Goal: Task Accomplishment & Management: Complete application form

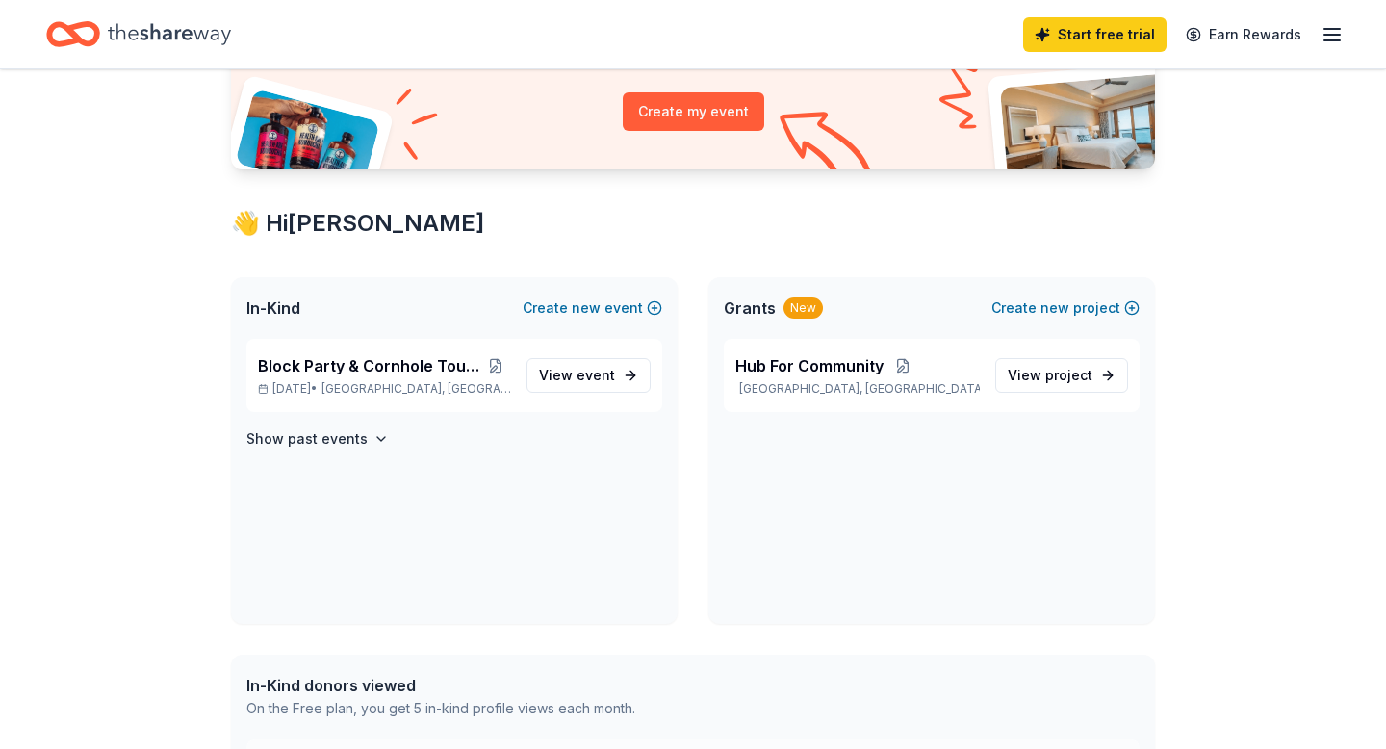
scroll to position [218, 0]
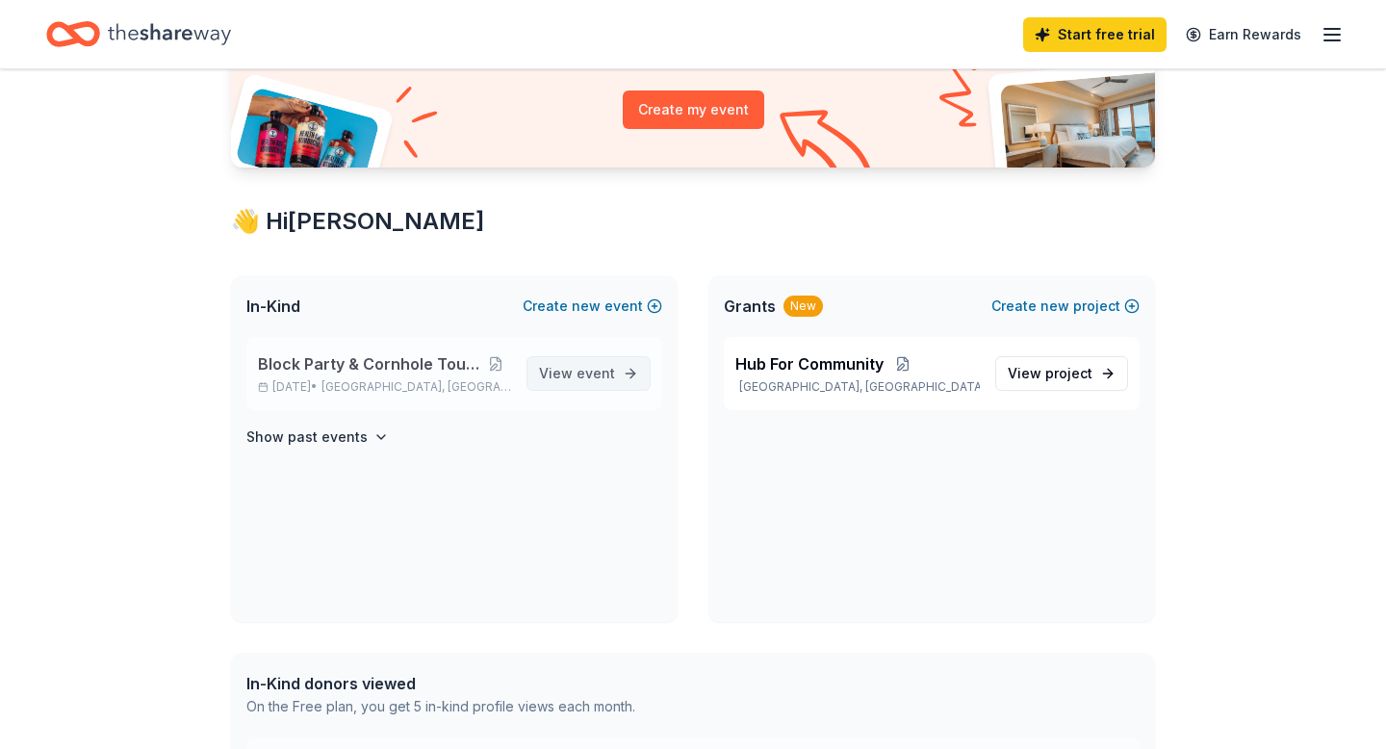
click at [589, 371] on span "event" at bounding box center [596, 373] width 38 height 16
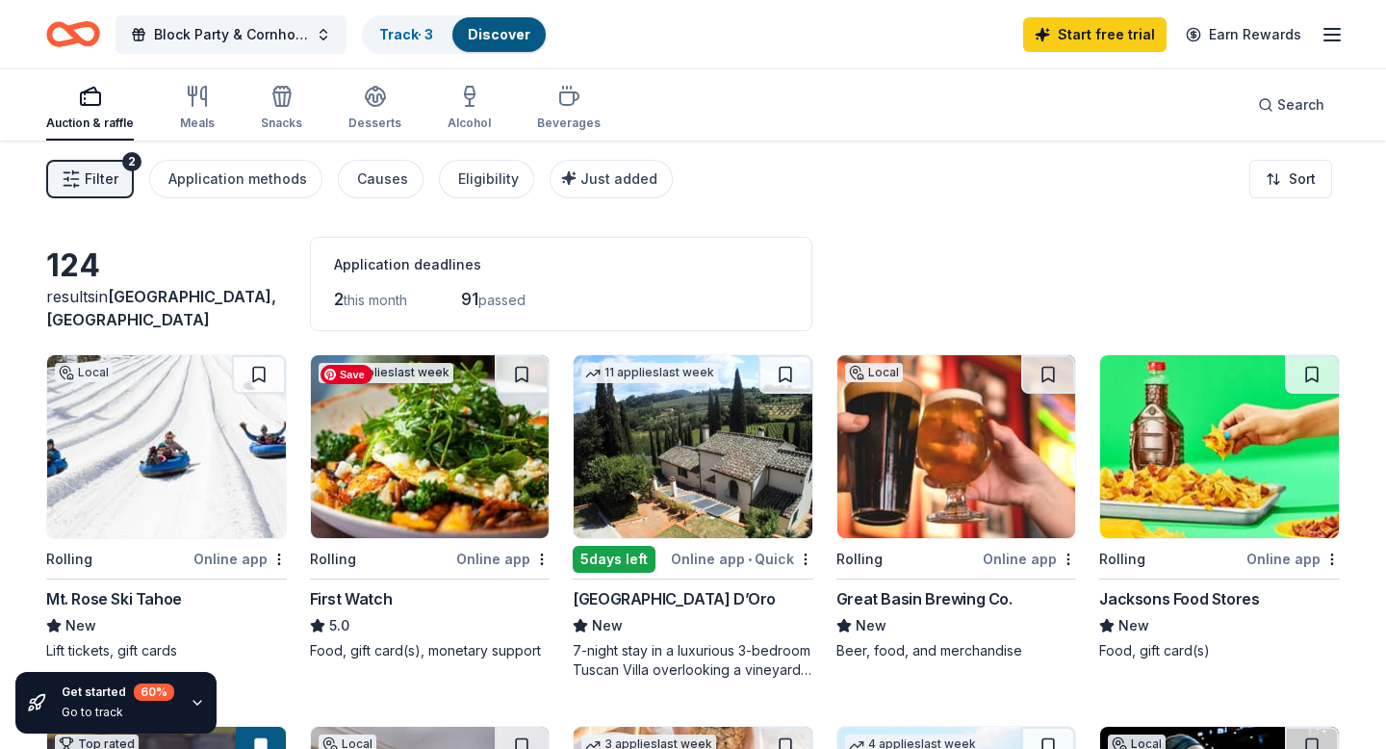
click at [416, 485] on img at bounding box center [430, 446] width 239 height 183
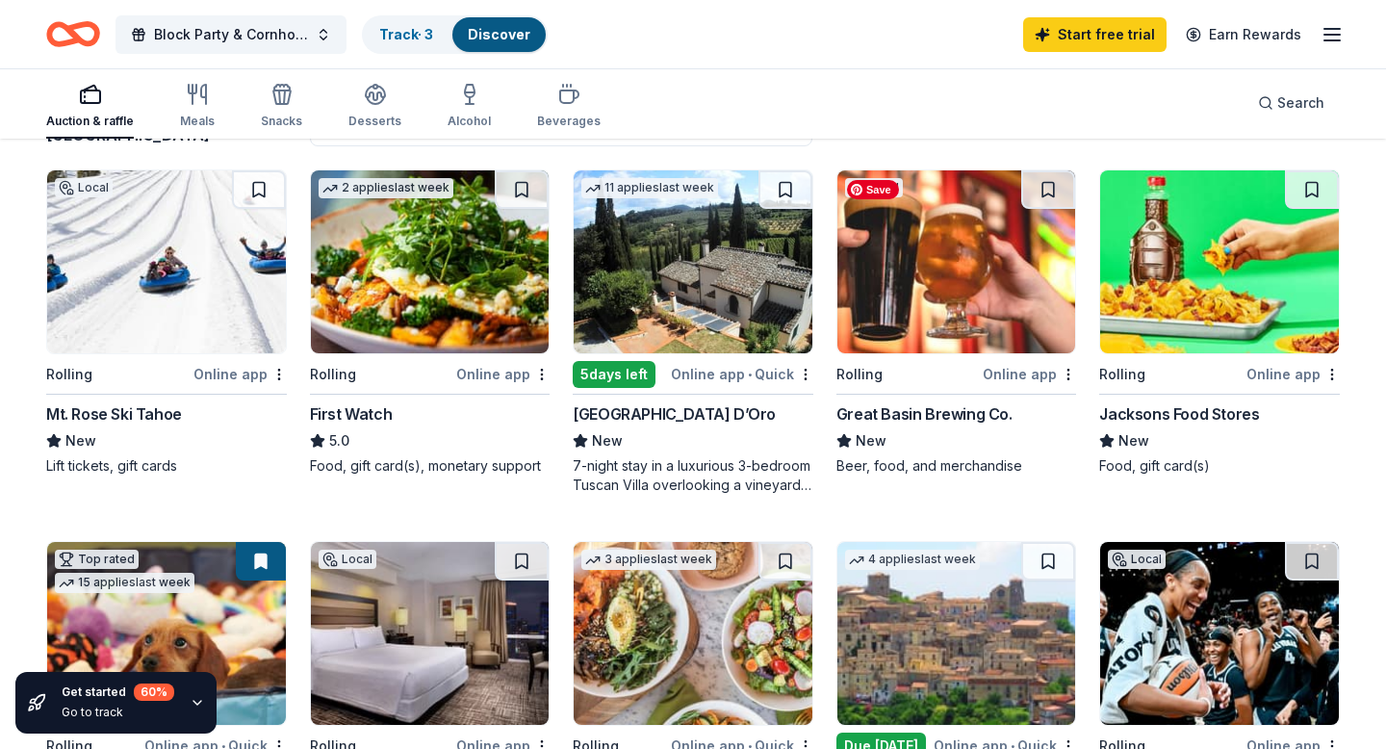
scroll to position [186, 0]
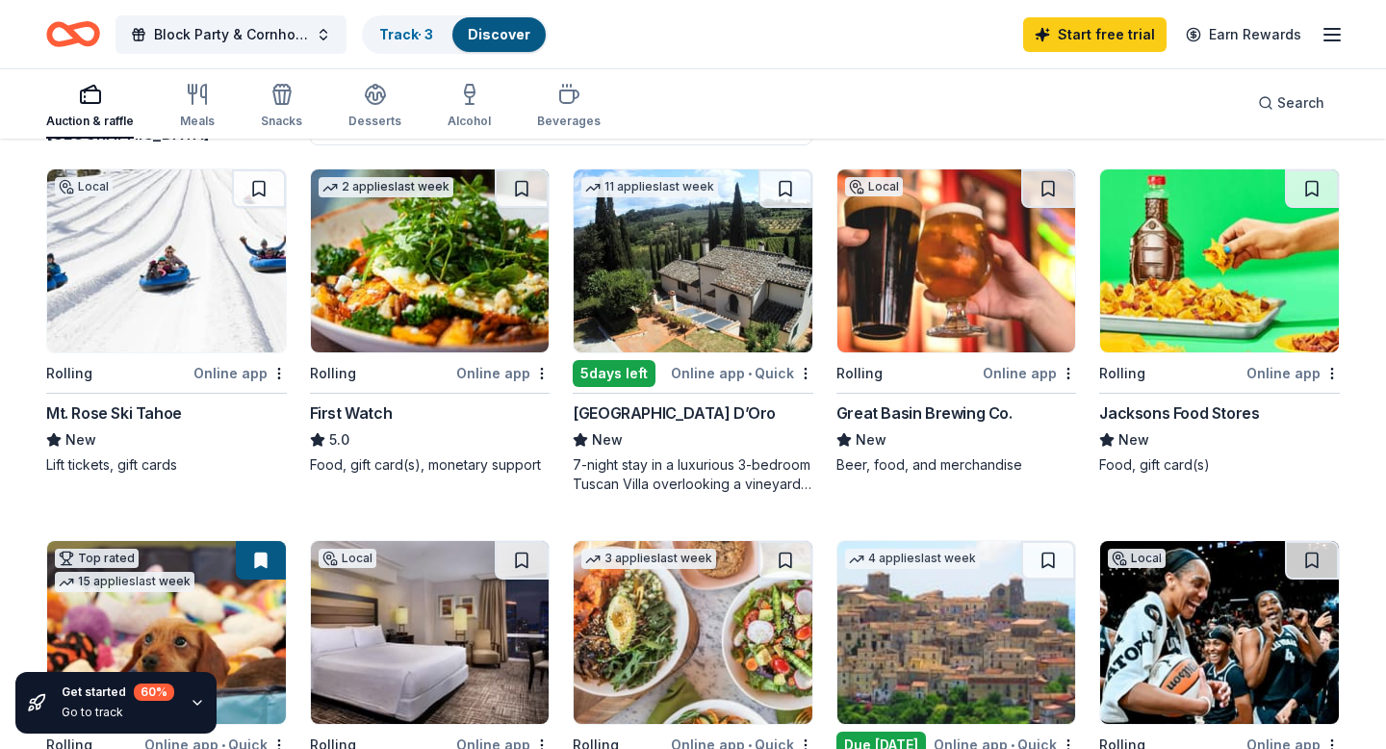
click at [898, 411] on div "Great Basin Brewing Co." at bounding box center [924, 412] width 176 height 23
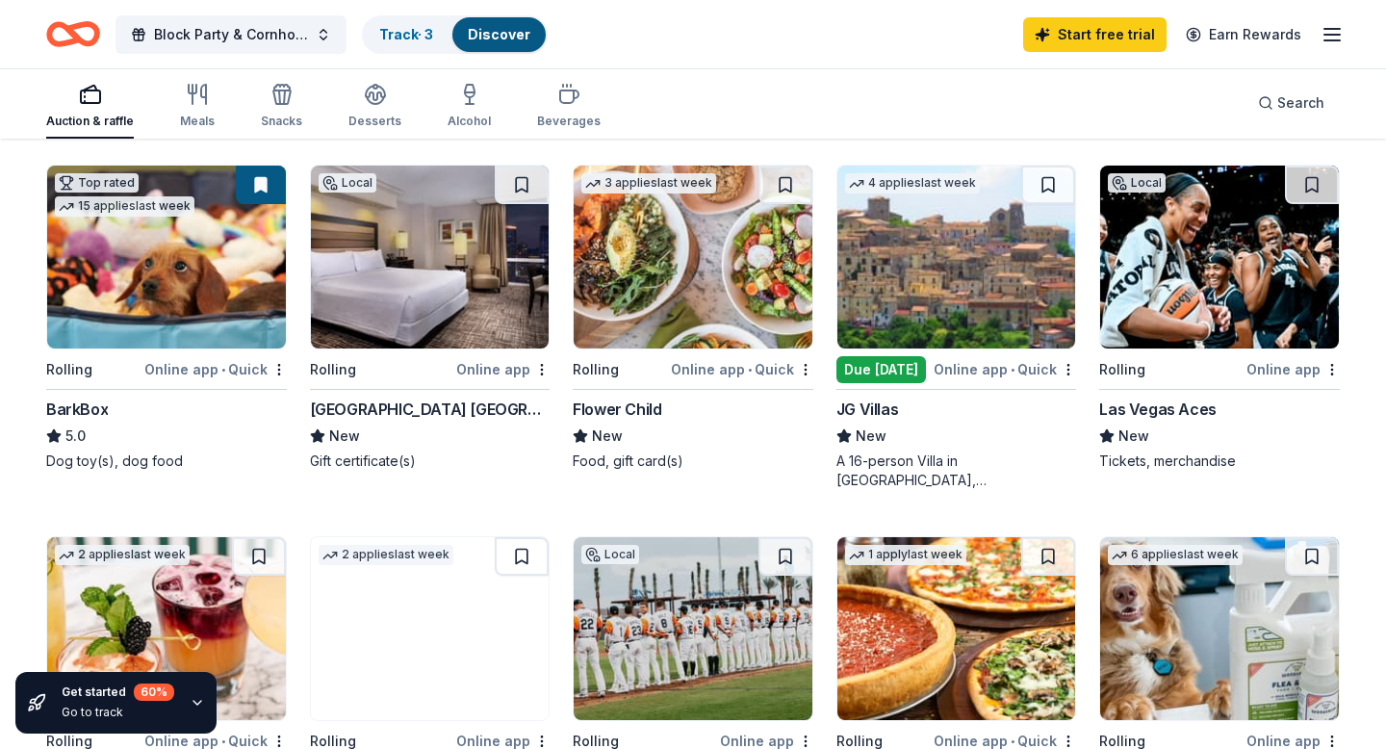
scroll to position [570, 0]
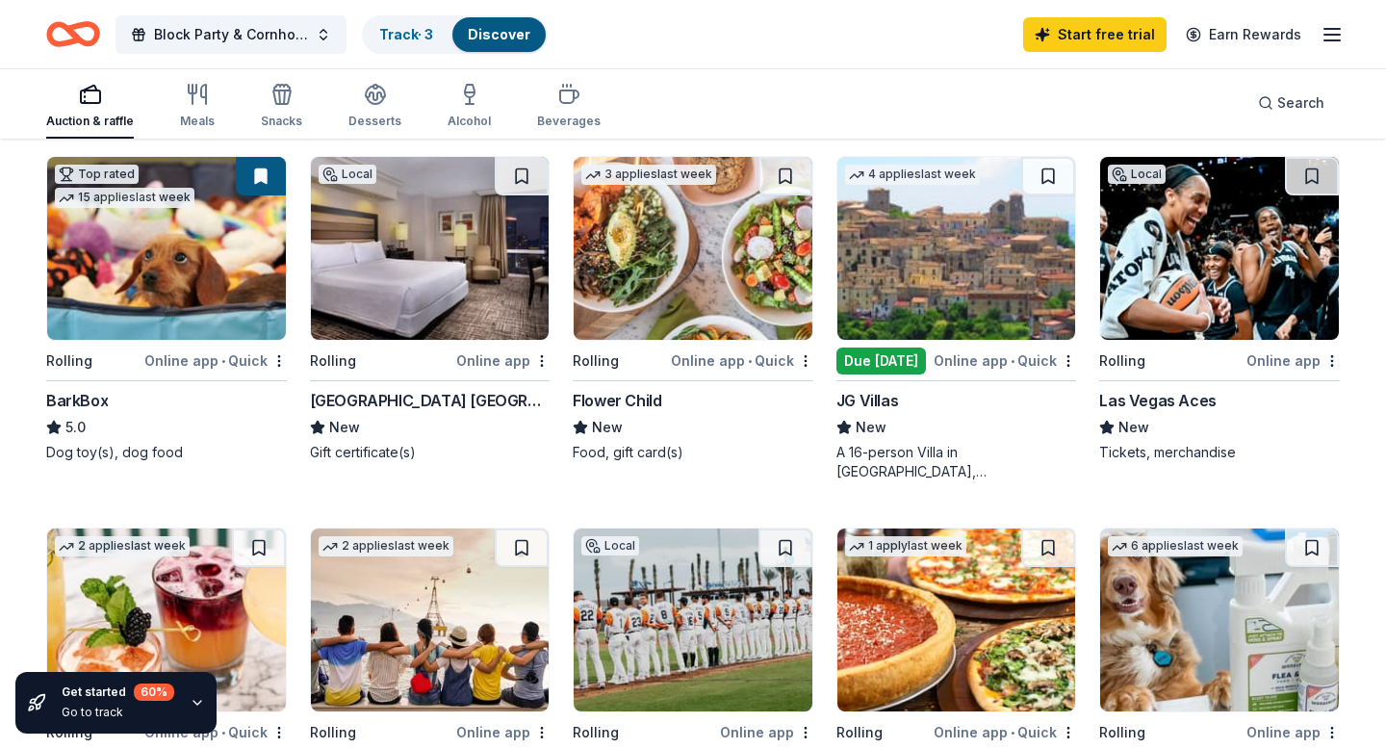
click at [394, 403] on div "Treasure Island Las Vegas" at bounding box center [430, 400] width 241 height 23
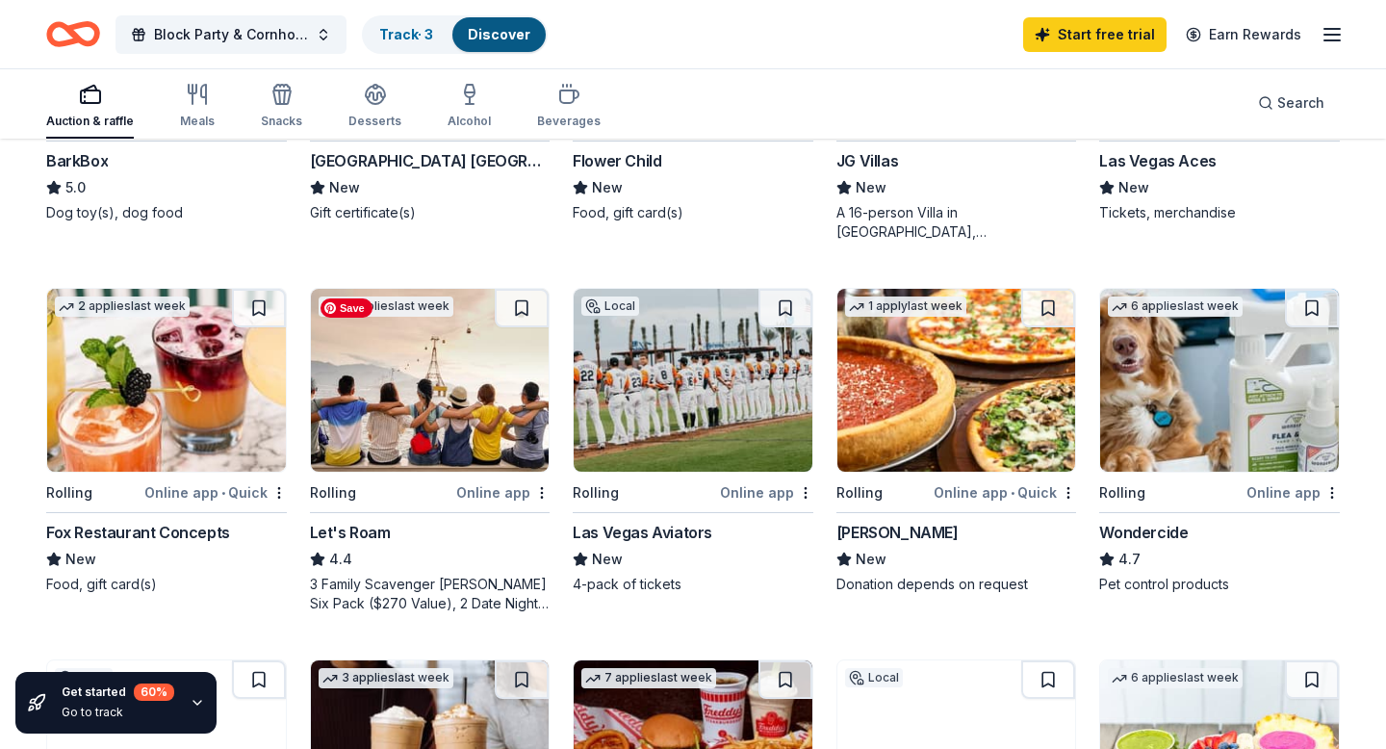
scroll to position [810, 0]
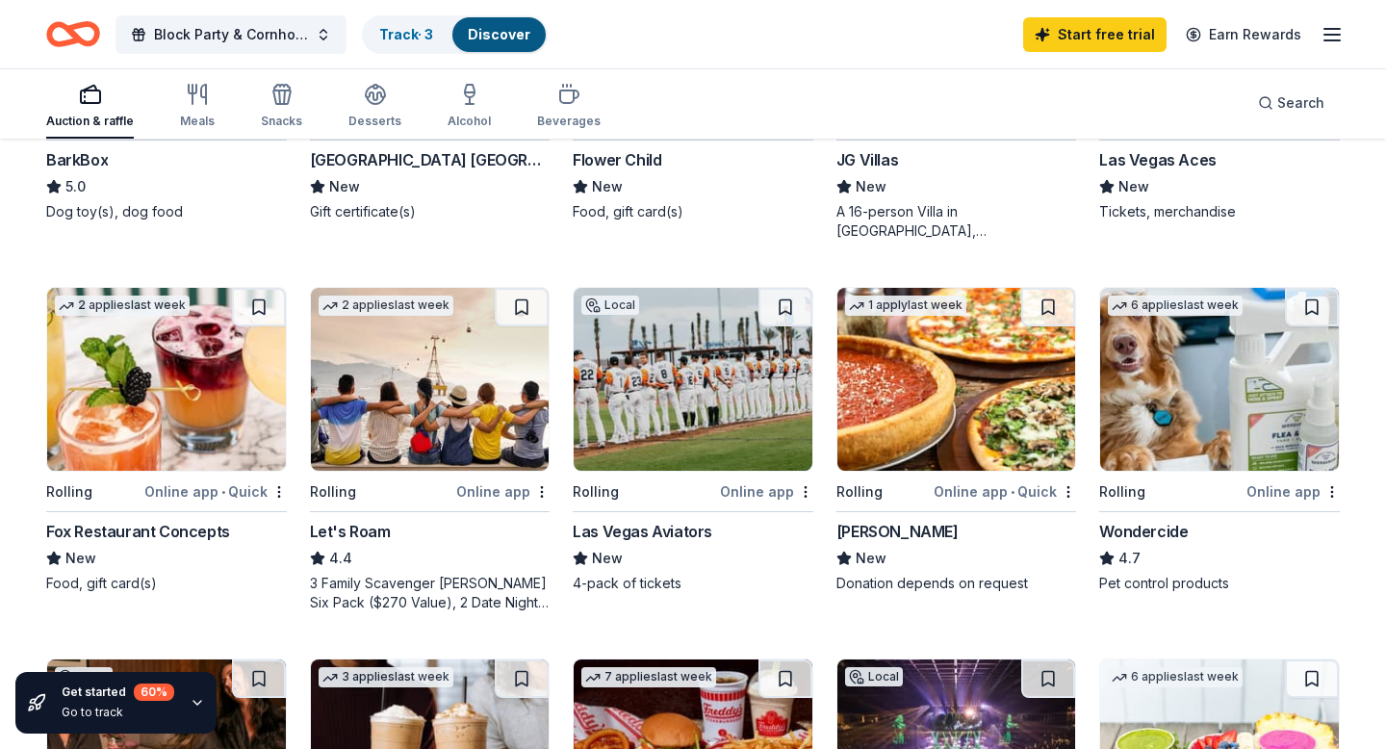
click at [144, 514] on div "2 applies last week Rolling Online app • Quick Fox Restaurant Concepts New Food…" at bounding box center [166, 440] width 241 height 306
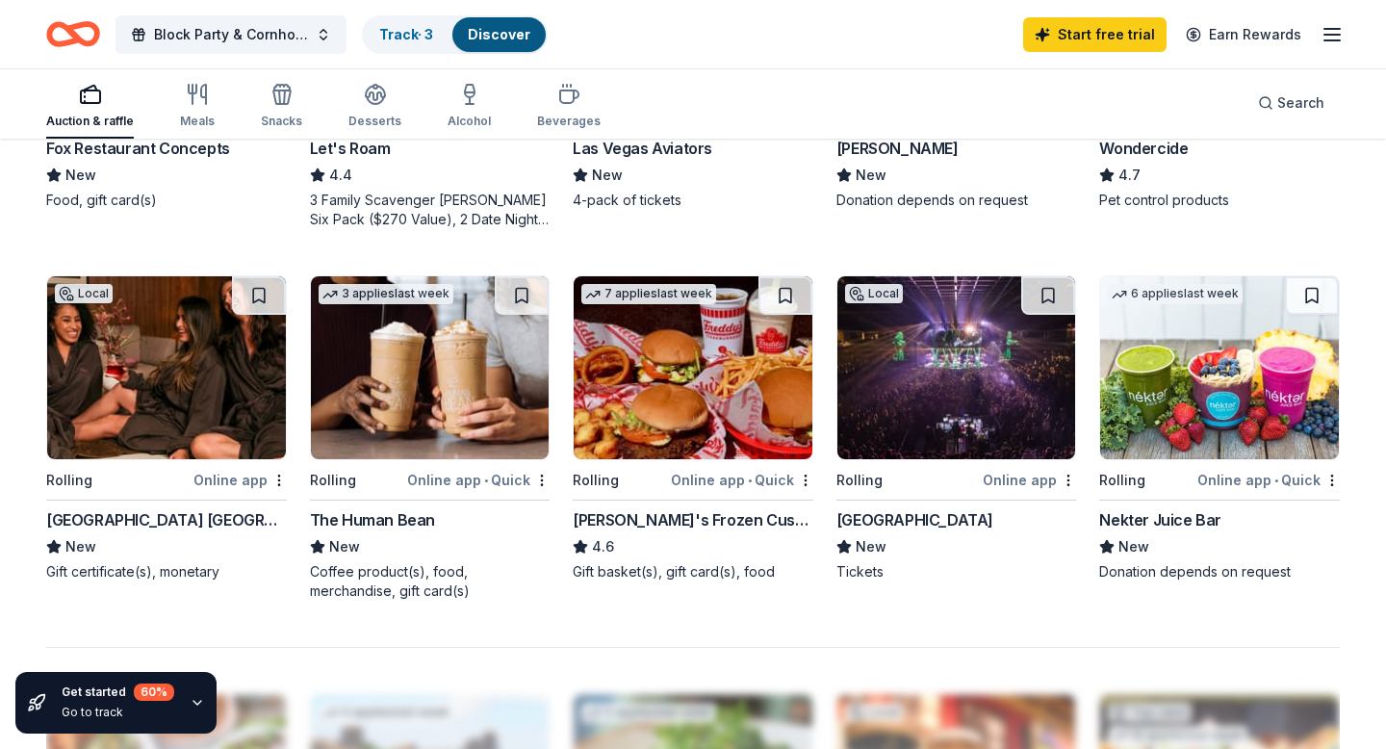
scroll to position [1200, 0]
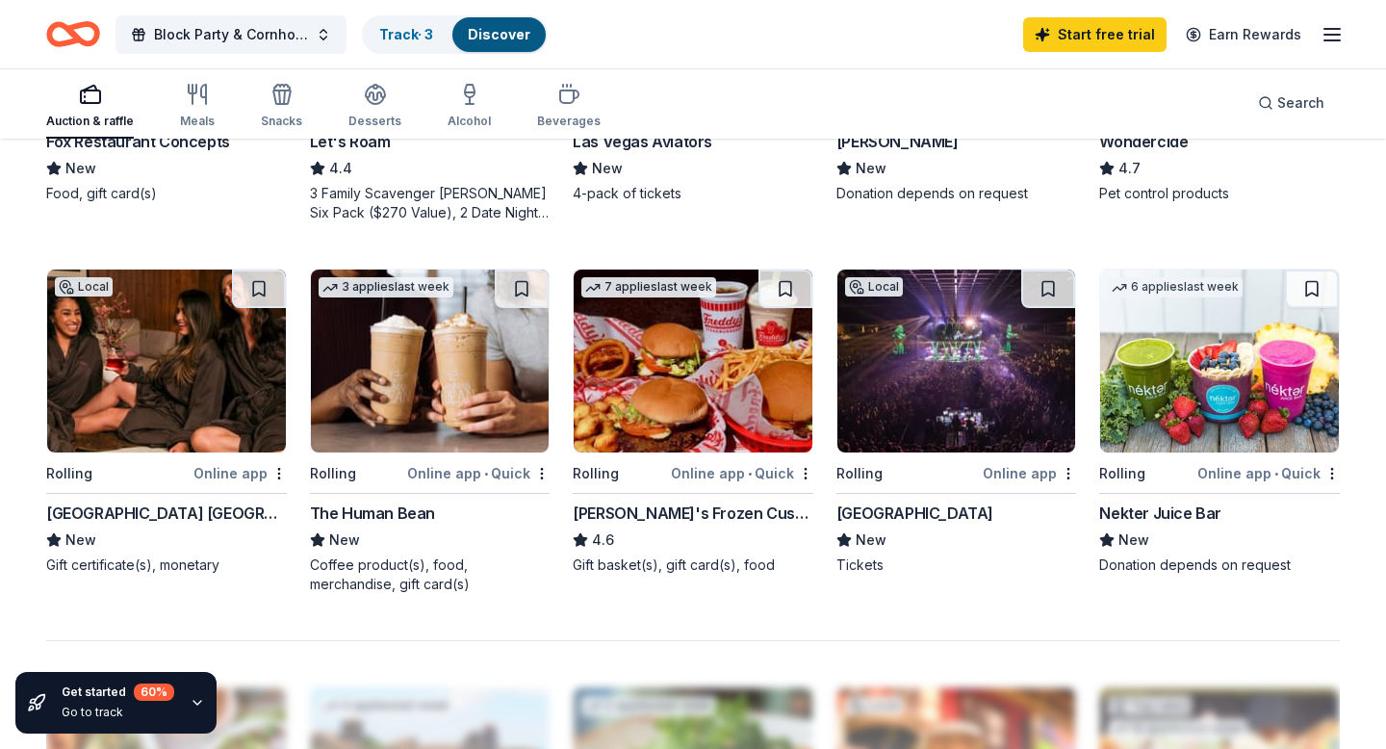
click at [377, 513] on div "The Human Bean" at bounding box center [372, 512] width 125 height 23
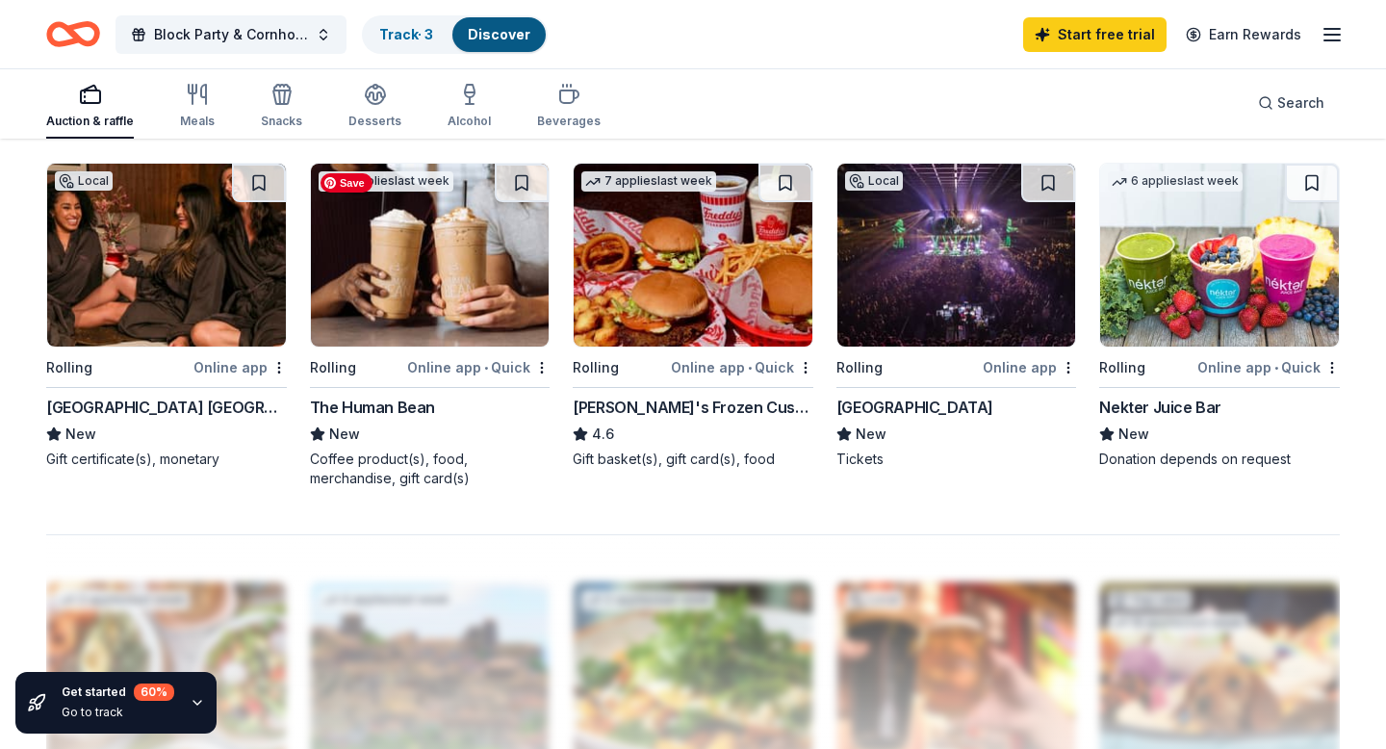
scroll to position [1311, 0]
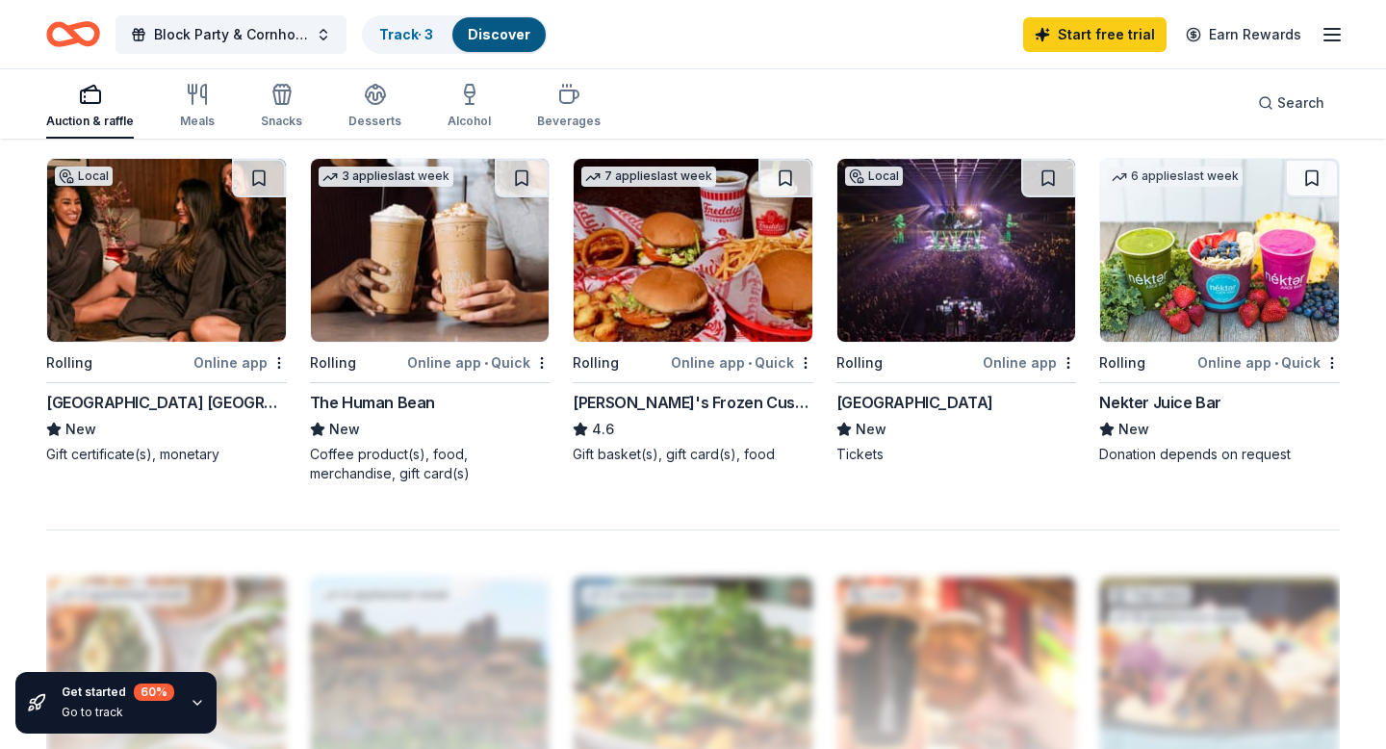
click at [927, 400] on div "[GEOGRAPHIC_DATA]" at bounding box center [914, 402] width 157 height 23
click at [911, 289] on img at bounding box center [956, 250] width 239 height 183
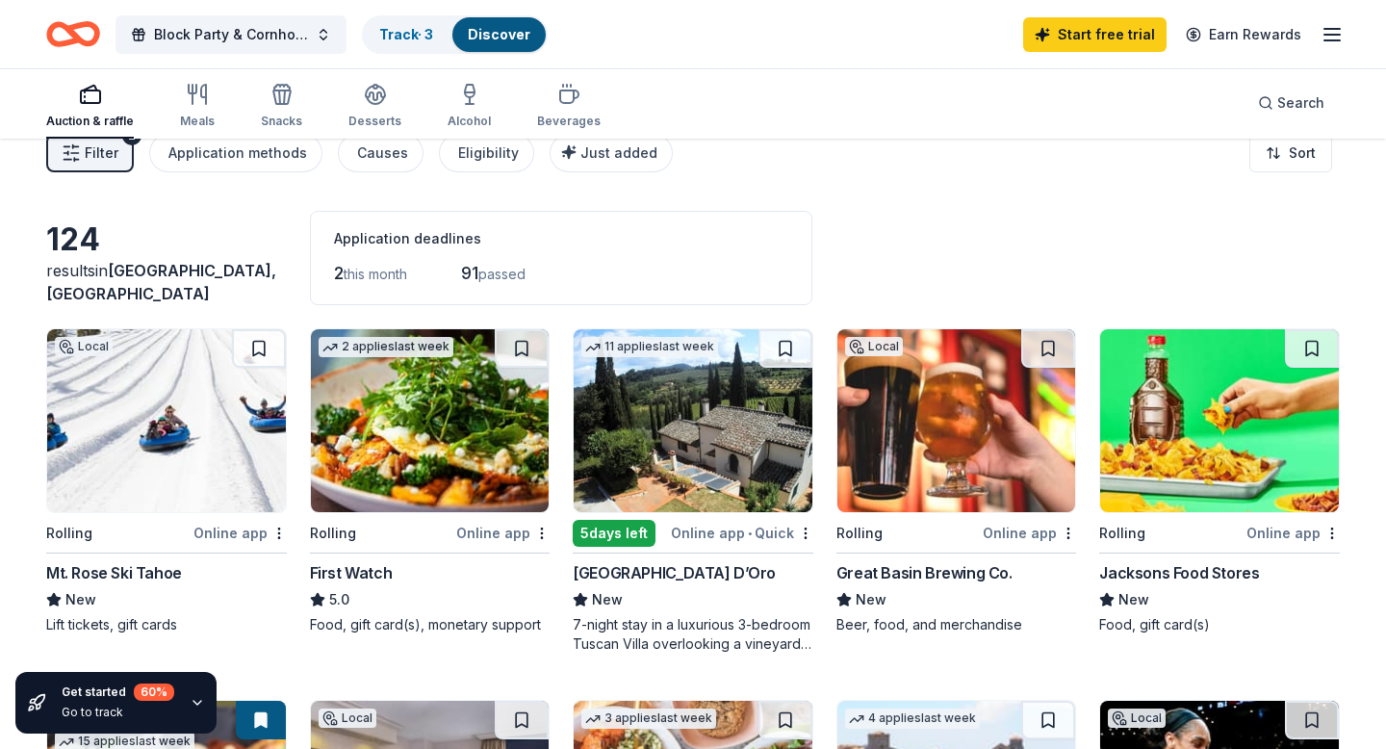
scroll to position [23, 0]
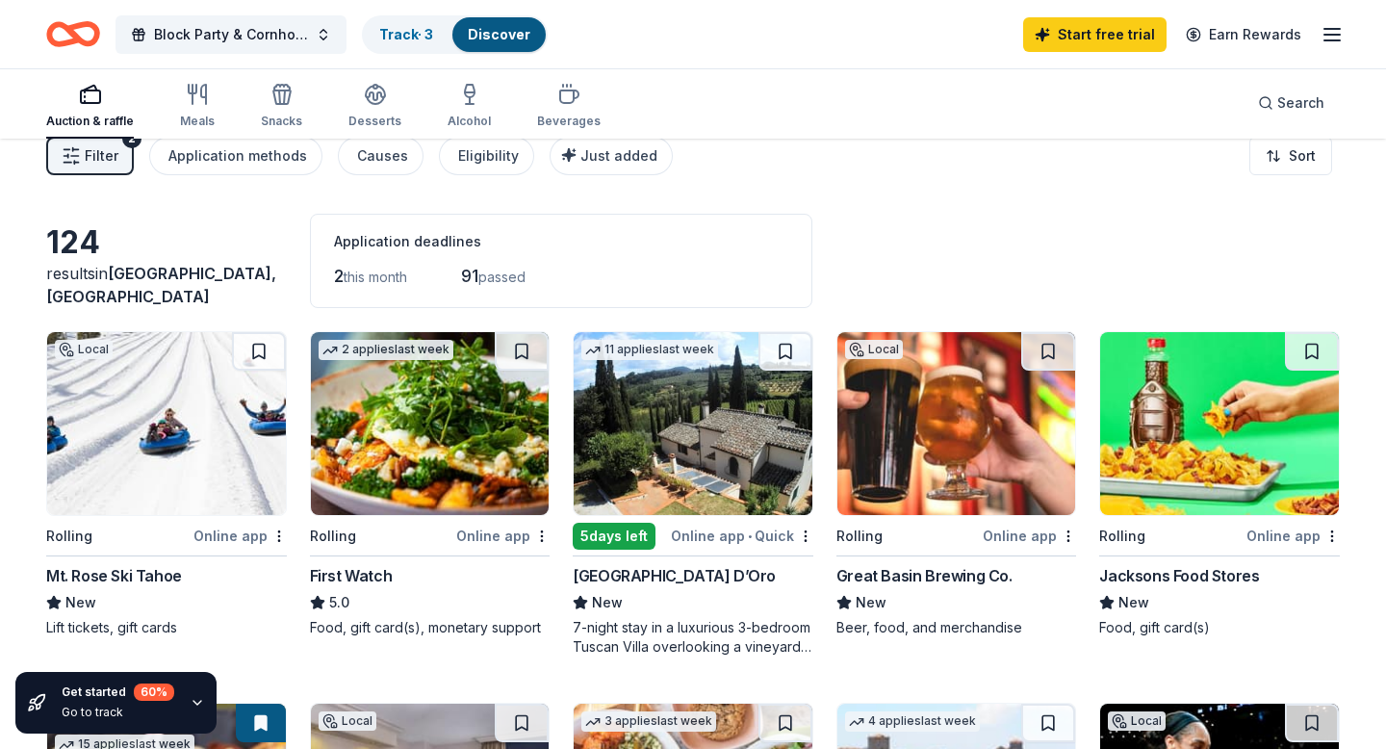
click at [695, 535] on div "Online app • Quick" at bounding box center [742, 536] width 142 height 24
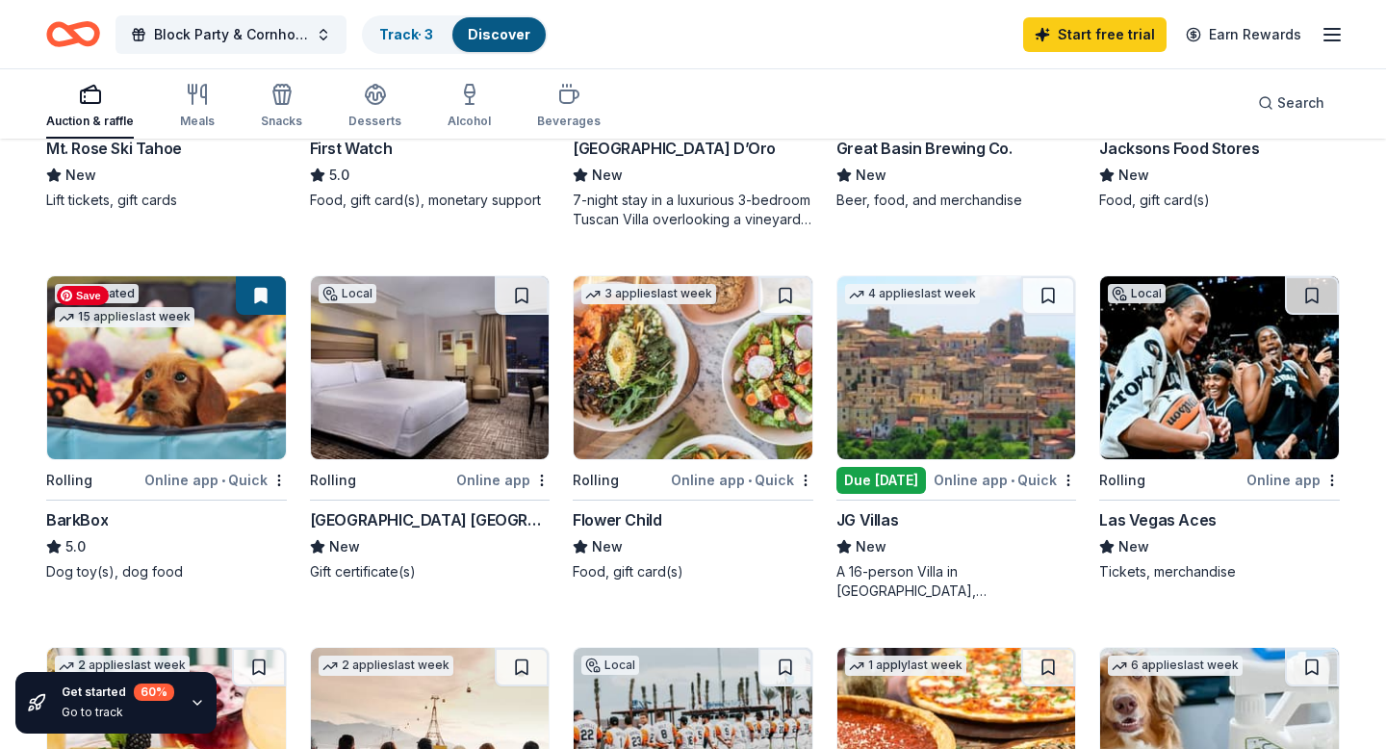
scroll to position [454, 0]
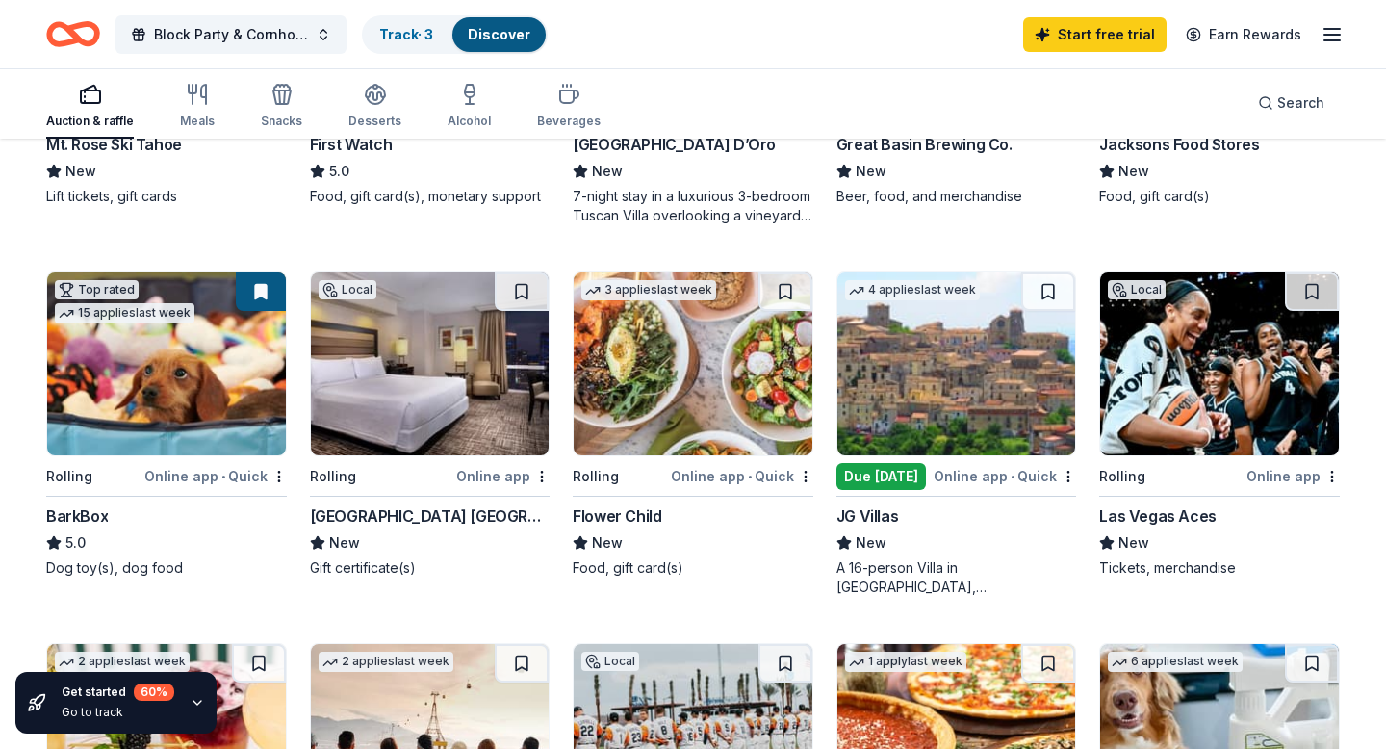
click at [1170, 515] on div "Las Vegas Aces" at bounding box center [1157, 515] width 116 height 23
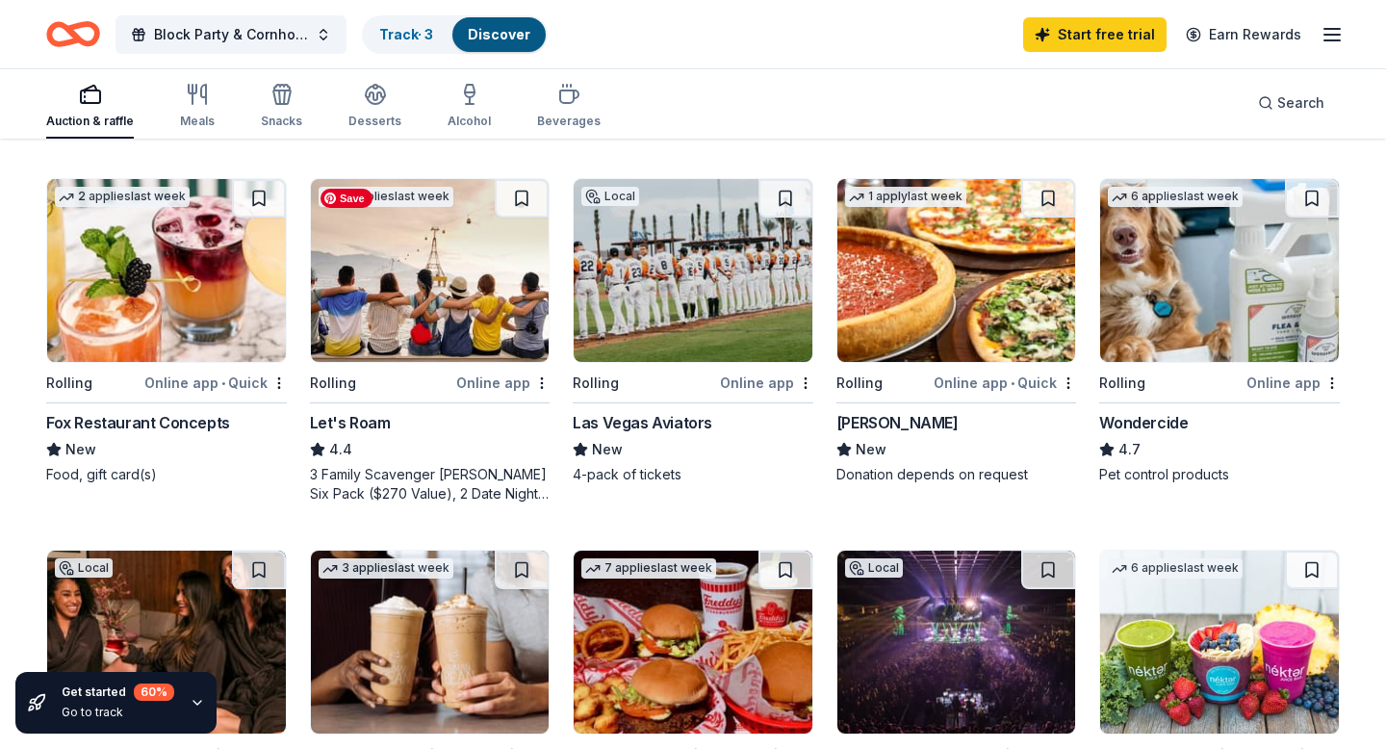
scroll to position [916, 0]
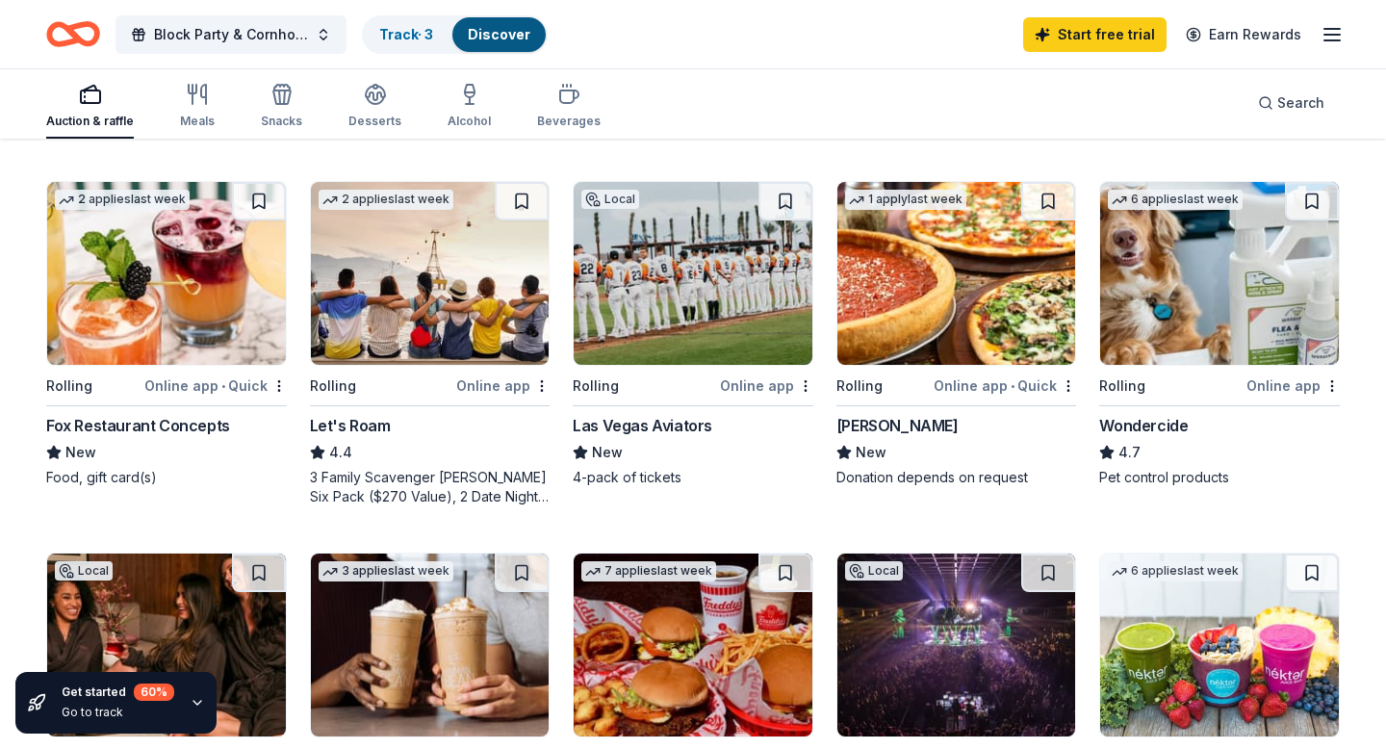
click at [1335, 31] on icon "button" at bounding box center [1332, 34] width 23 height 23
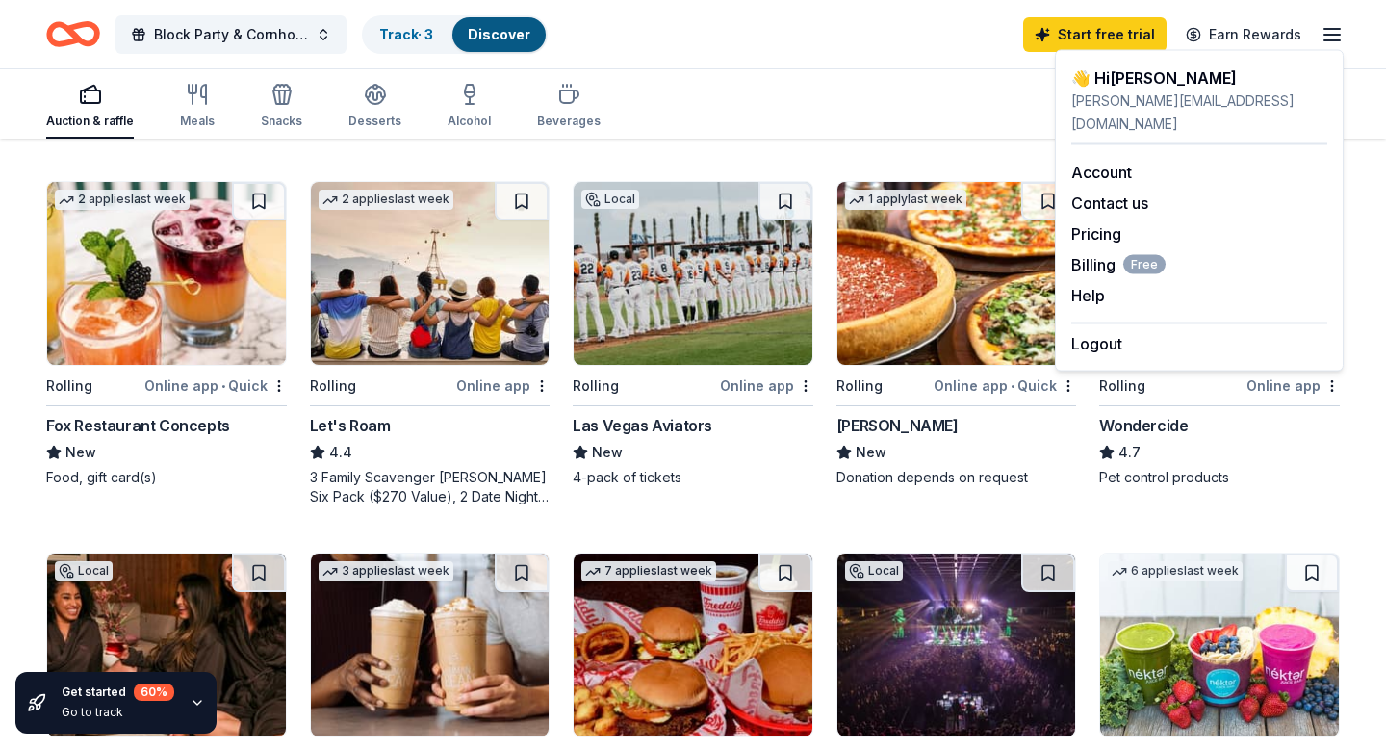
click at [1335, 31] on icon "button" at bounding box center [1332, 34] width 23 height 23
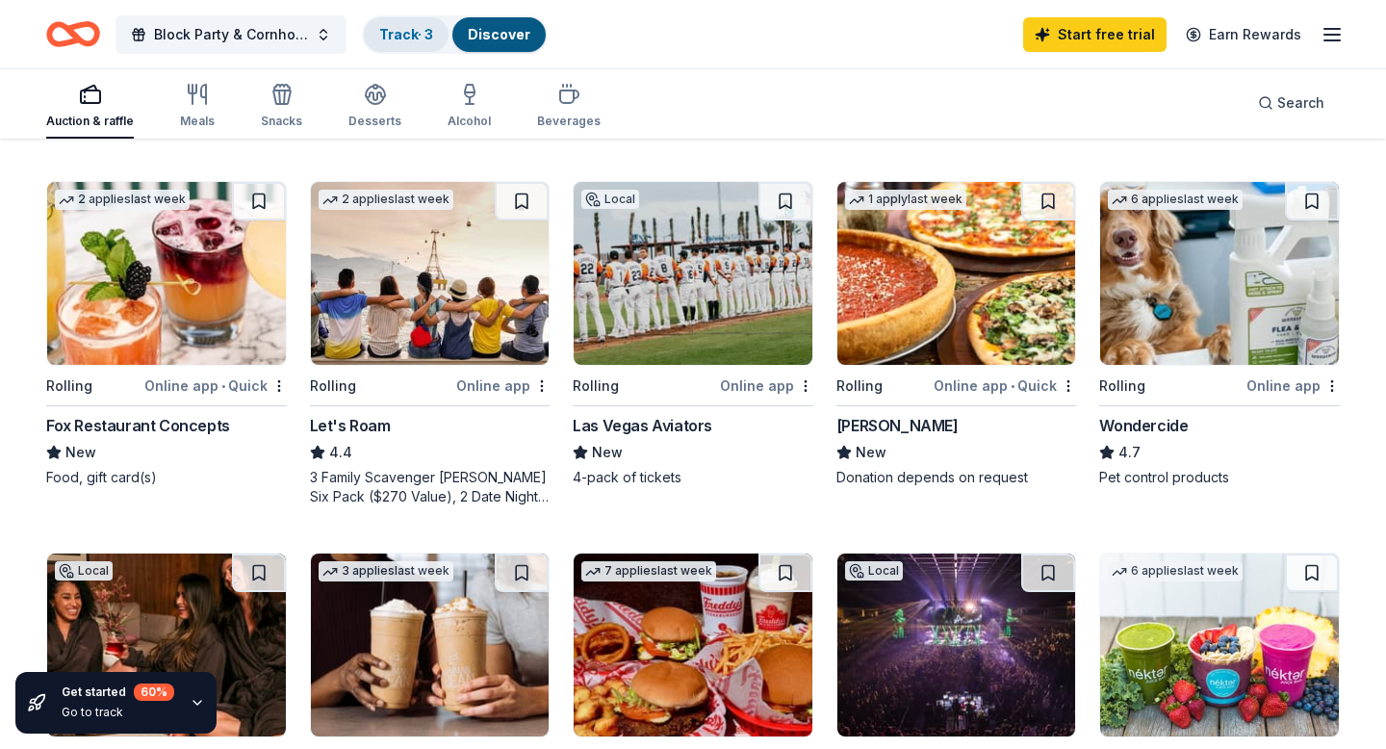
click at [408, 33] on link "Track · 3" at bounding box center [406, 34] width 54 height 16
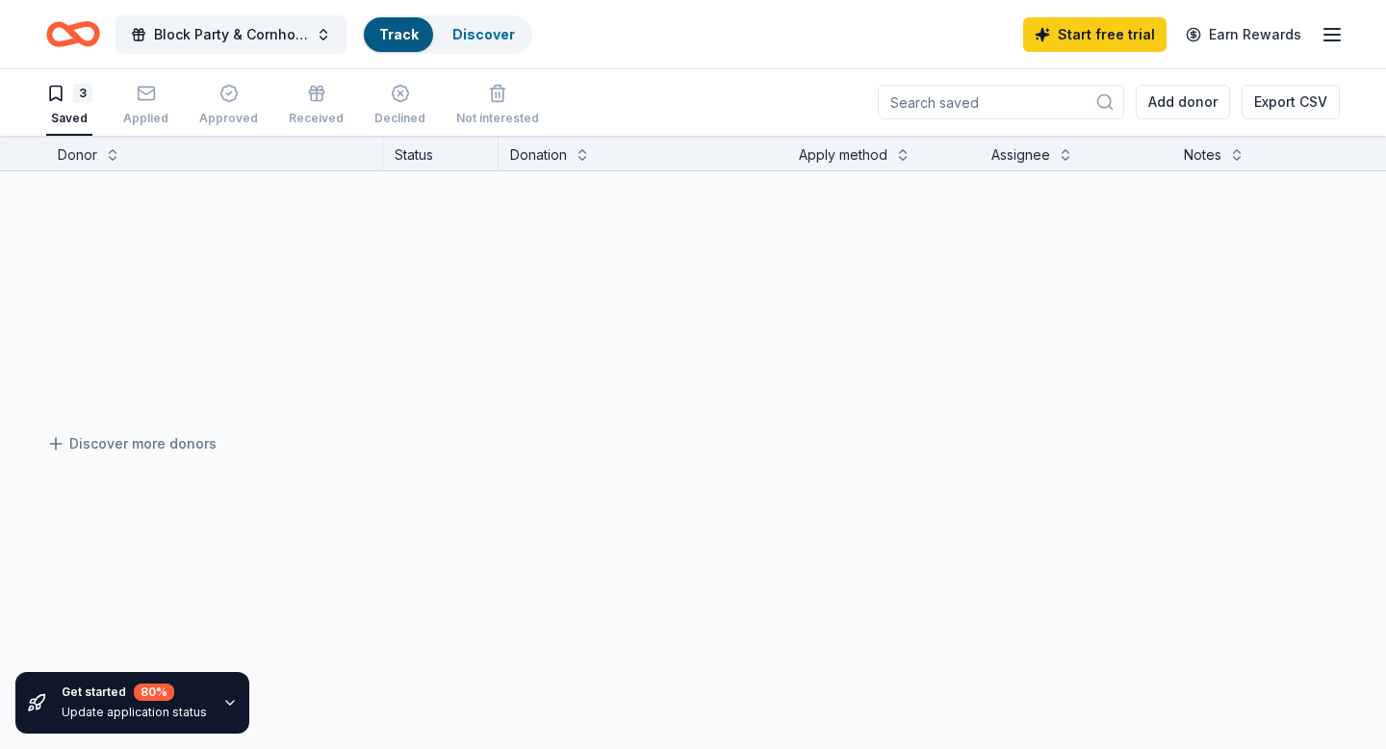
scroll to position [1, 0]
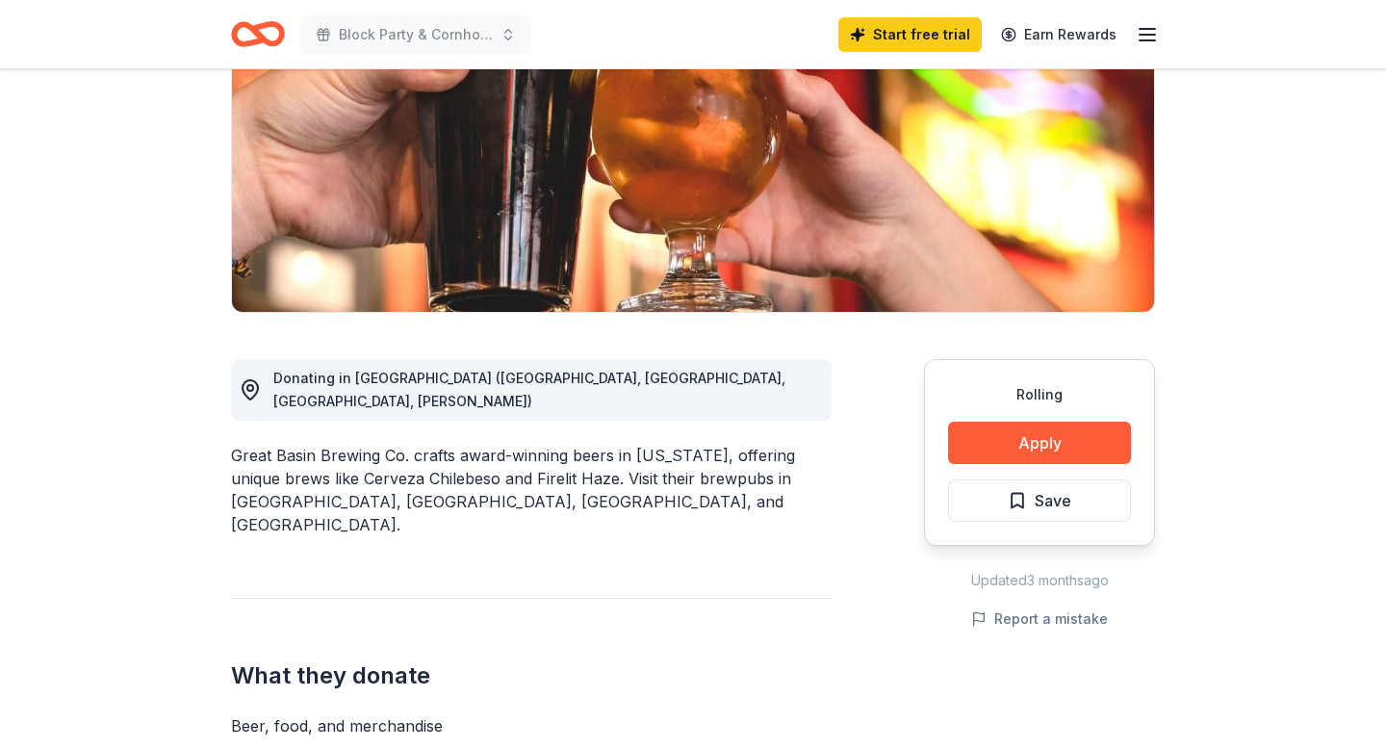
scroll to position [280, 0]
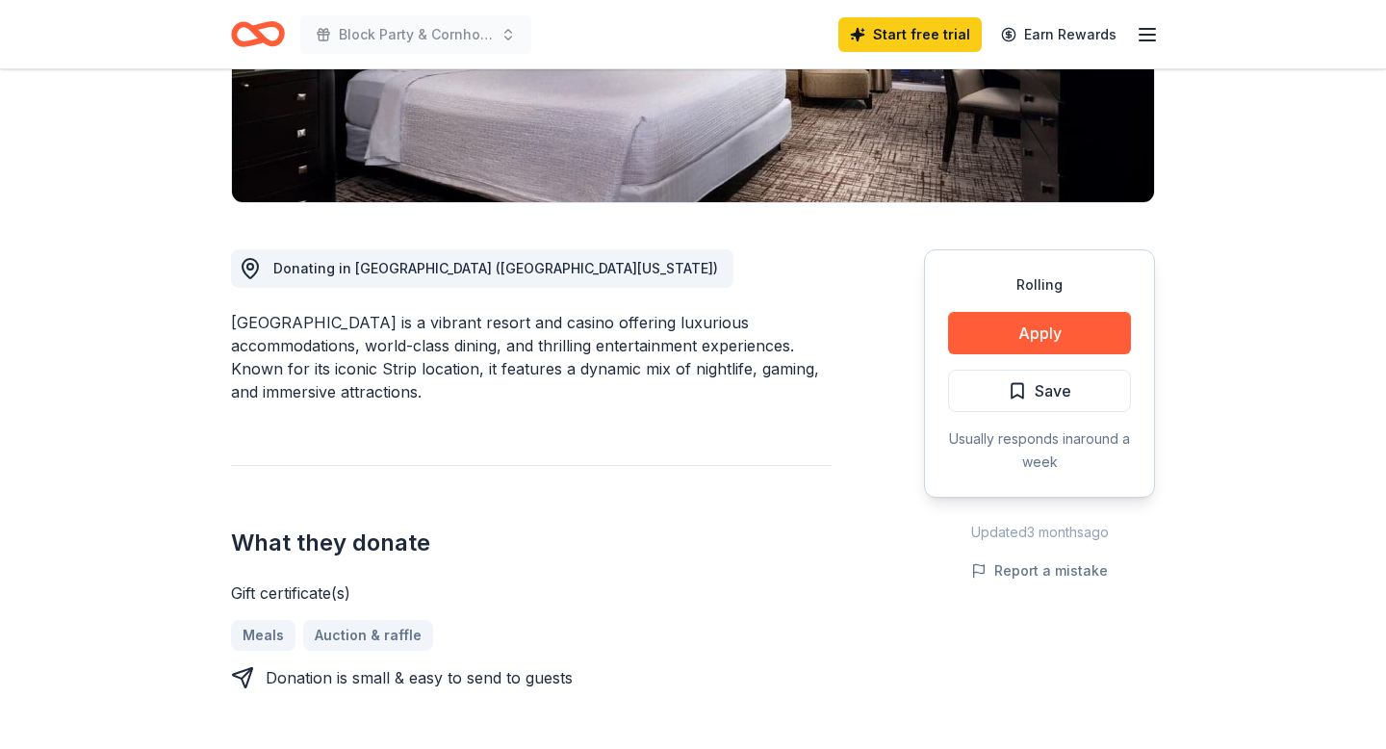
scroll to position [380, 0]
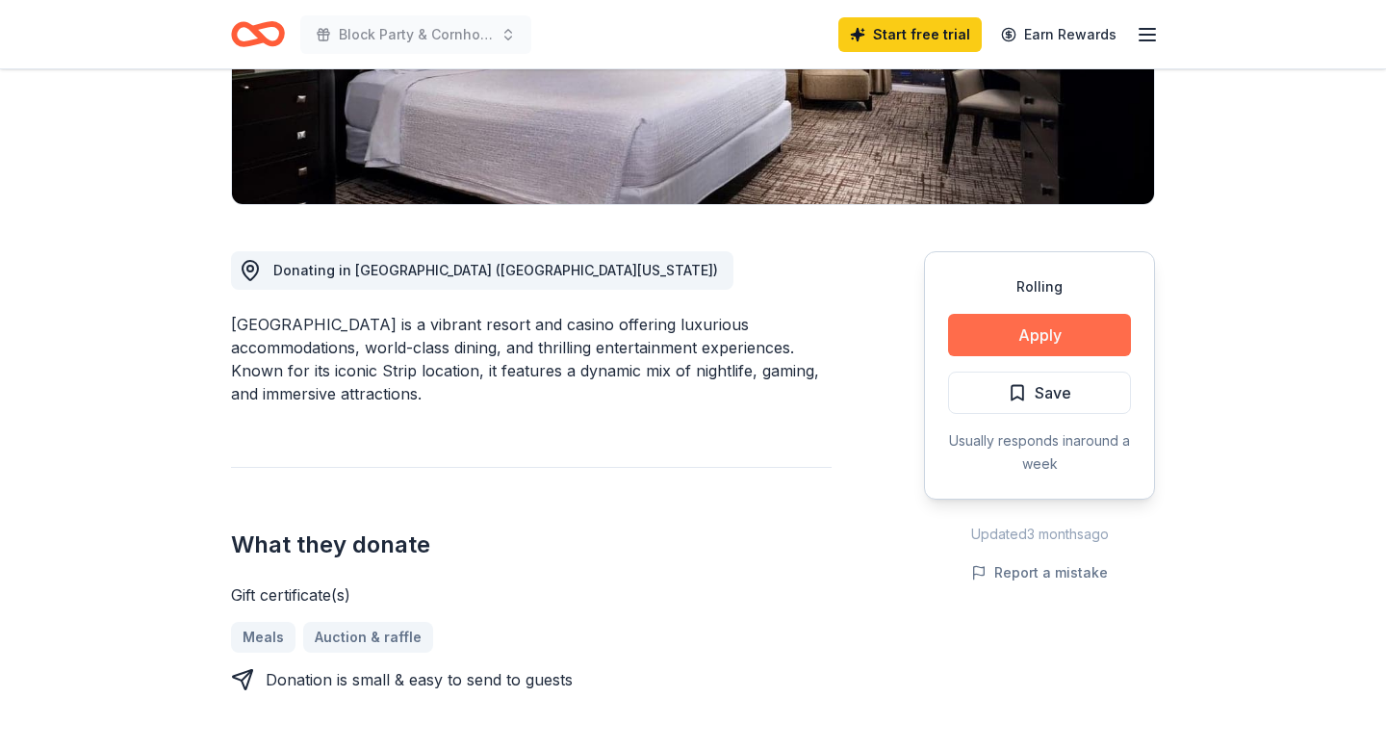
click at [995, 341] on button "Apply" at bounding box center [1039, 335] width 183 height 42
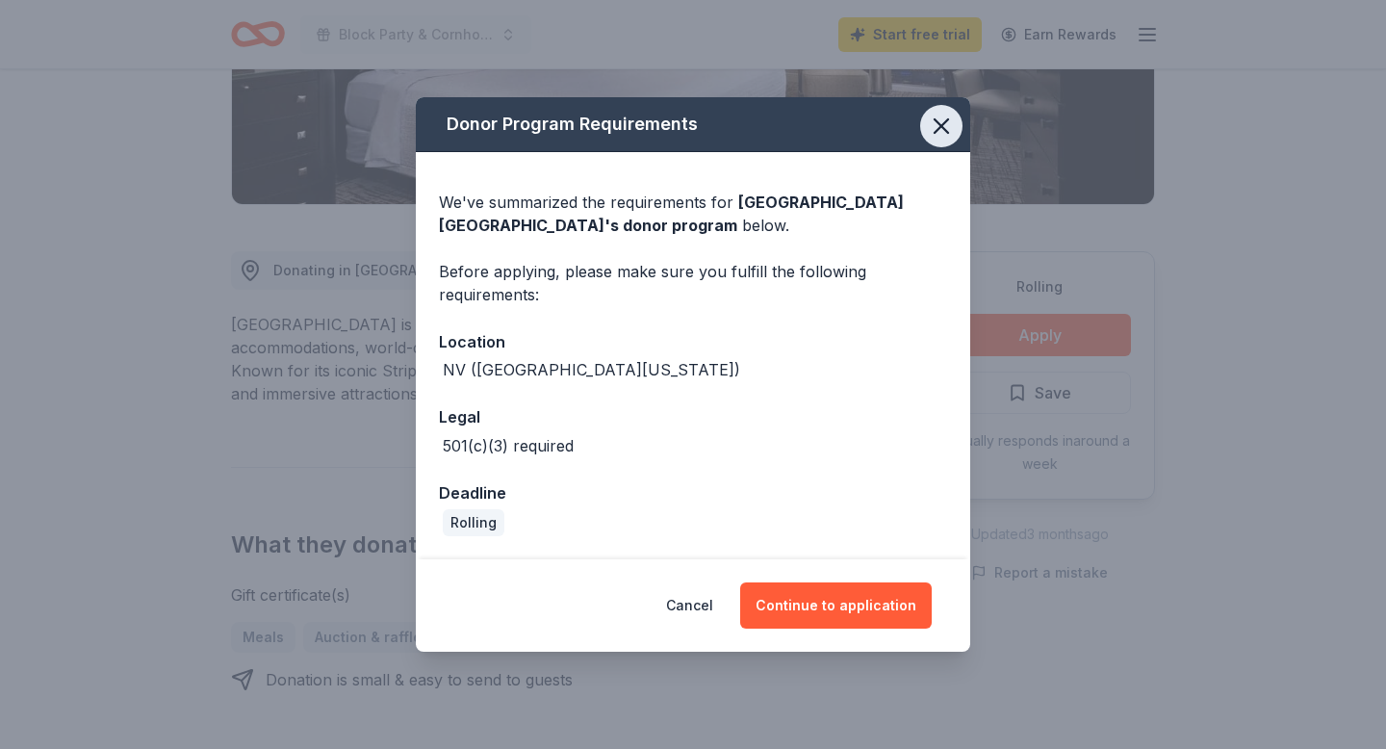
click at [938, 128] on icon "button" at bounding box center [941, 125] width 13 height 13
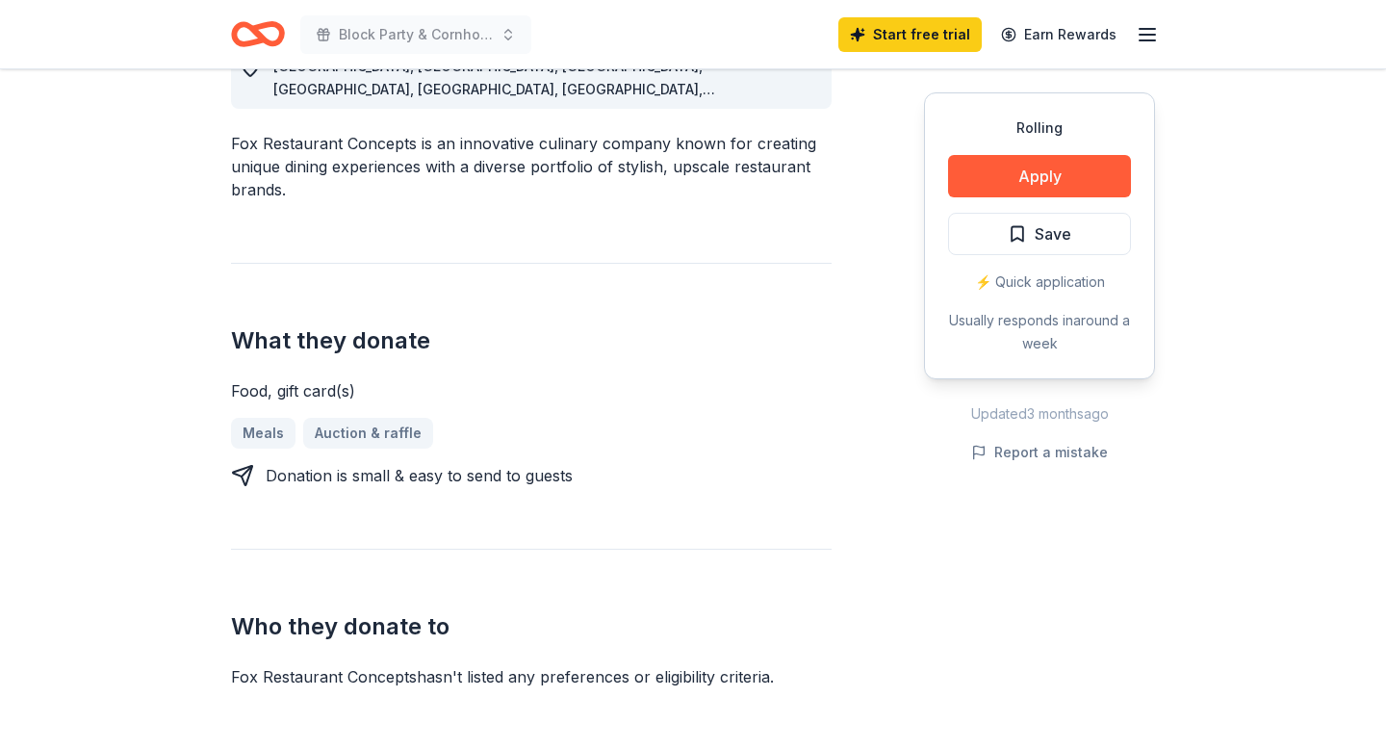
scroll to position [615, 0]
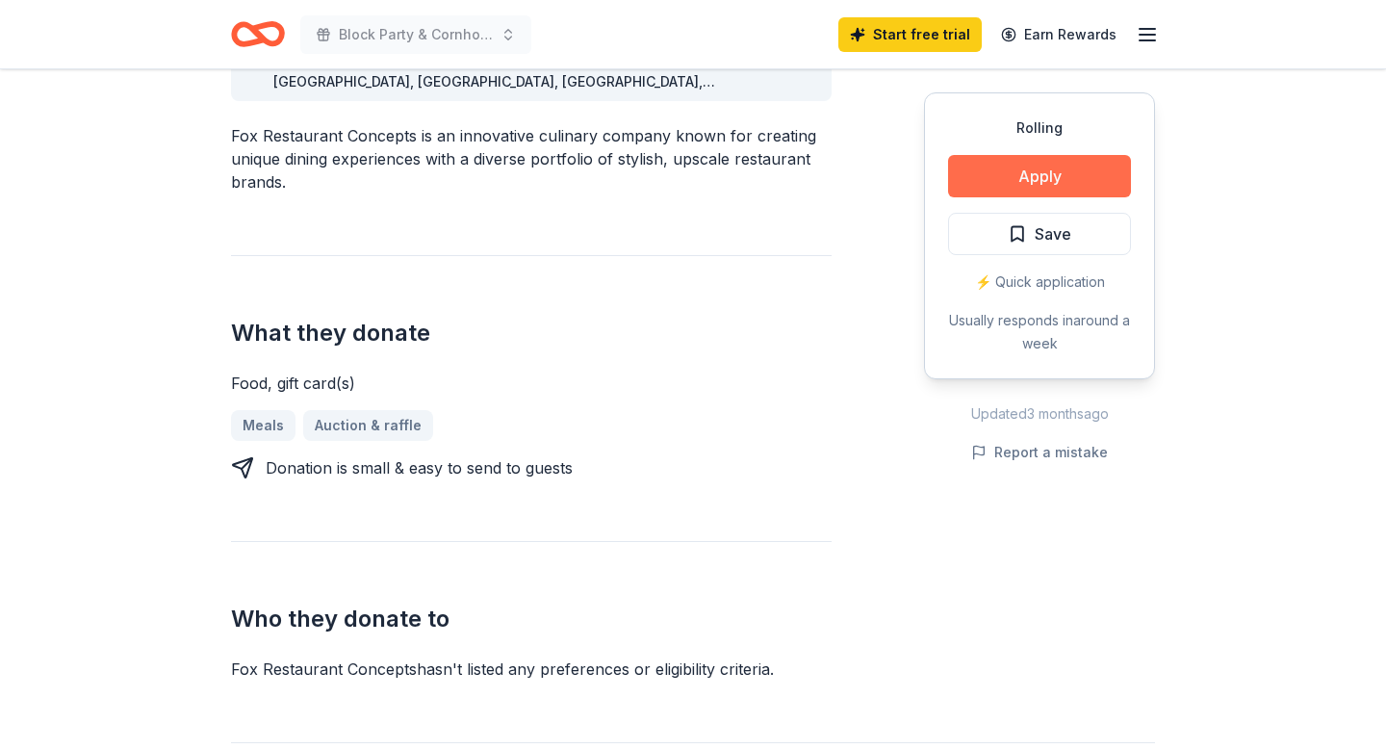
click at [1036, 181] on button "Apply" at bounding box center [1039, 176] width 183 height 42
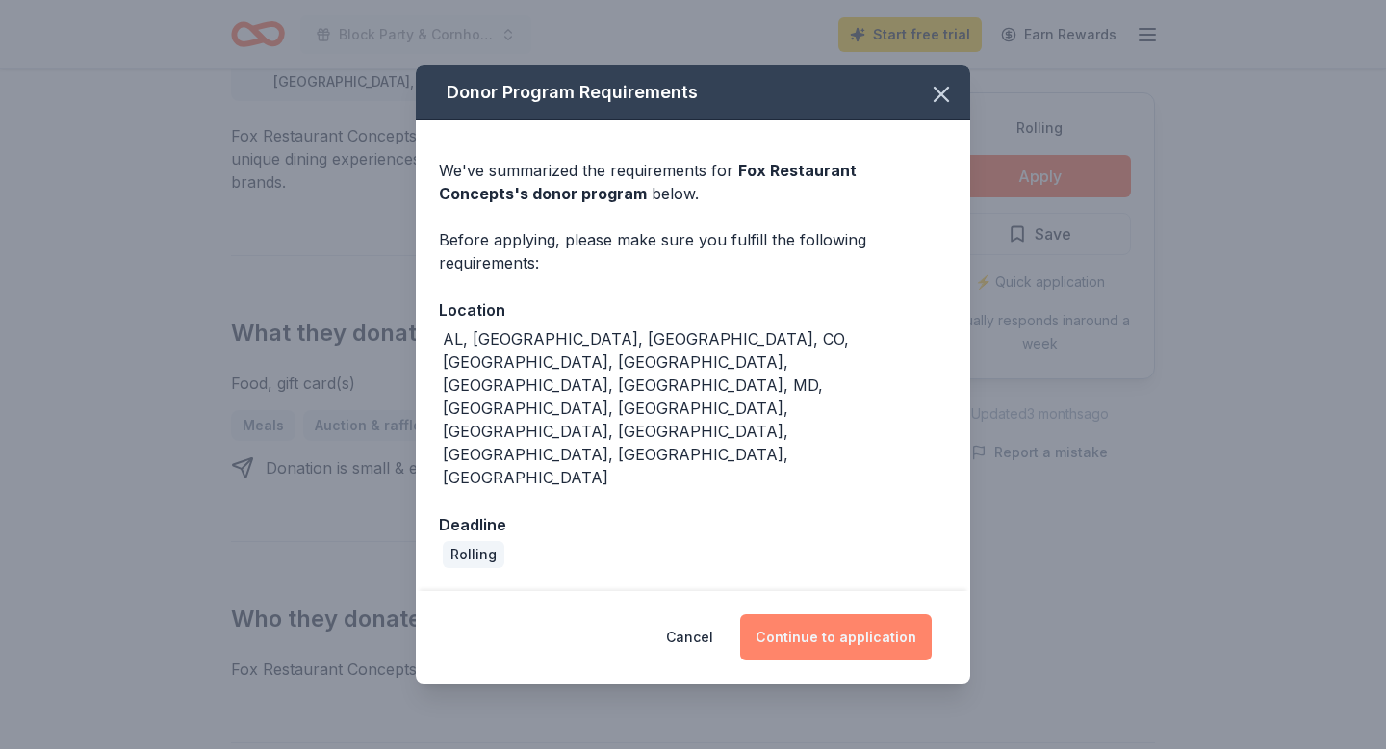
click at [860, 614] on button "Continue to application" at bounding box center [836, 637] width 192 height 46
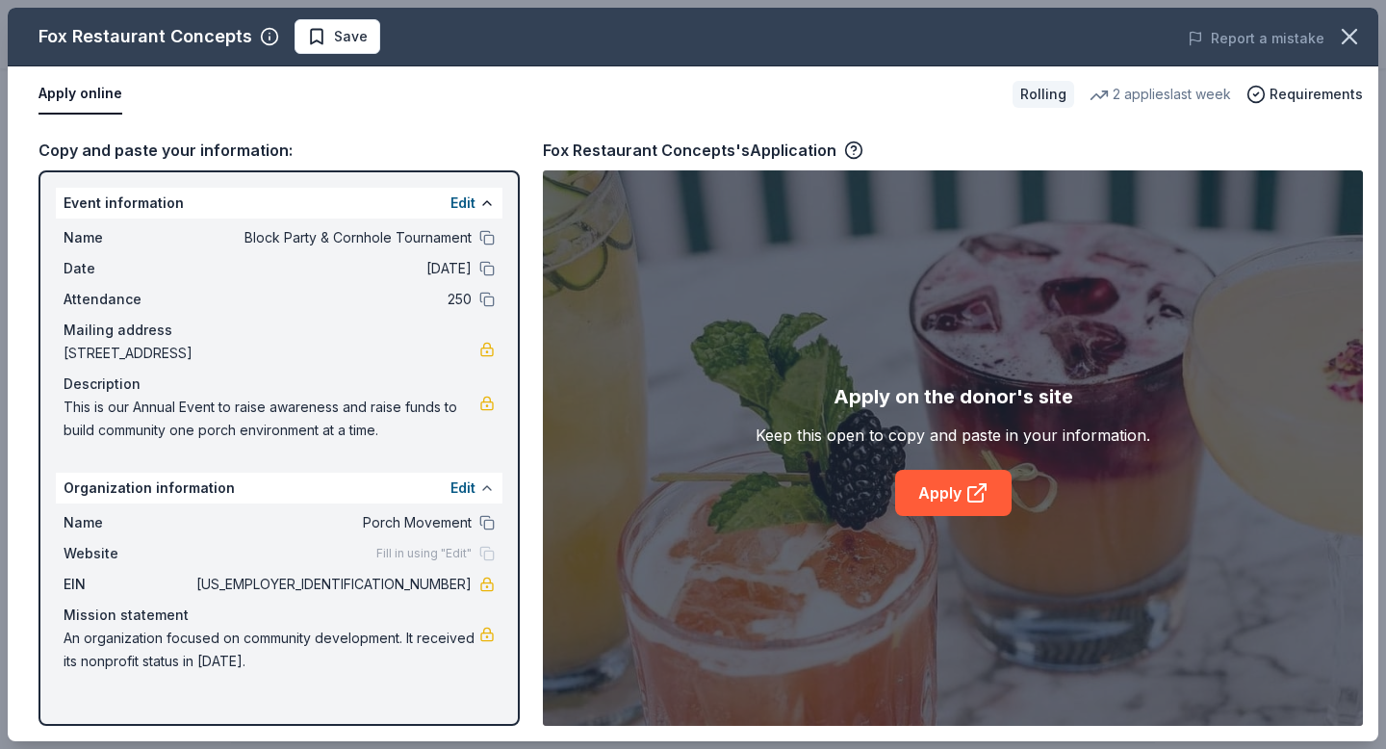
click at [485, 490] on button at bounding box center [486, 487] width 15 height 15
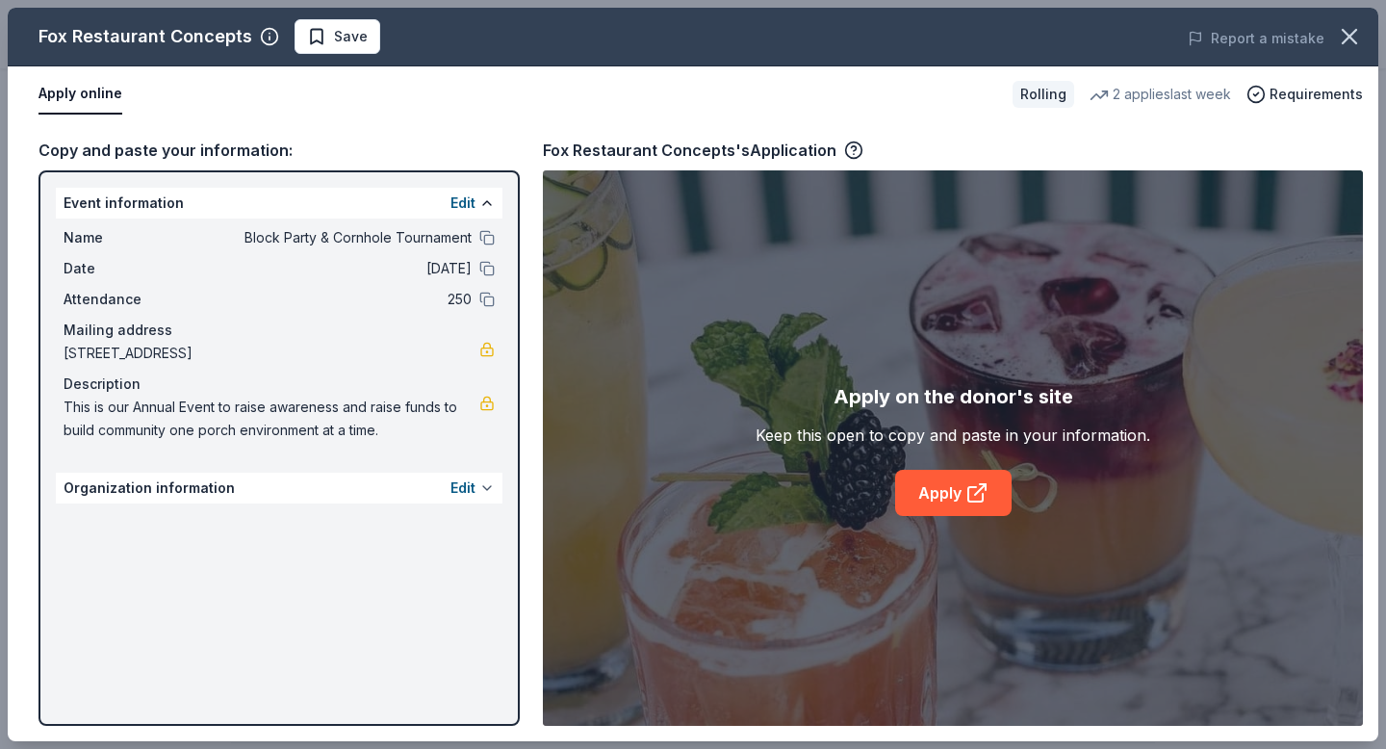
click at [485, 490] on button at bounding box center [486, 487] width 15 height 15
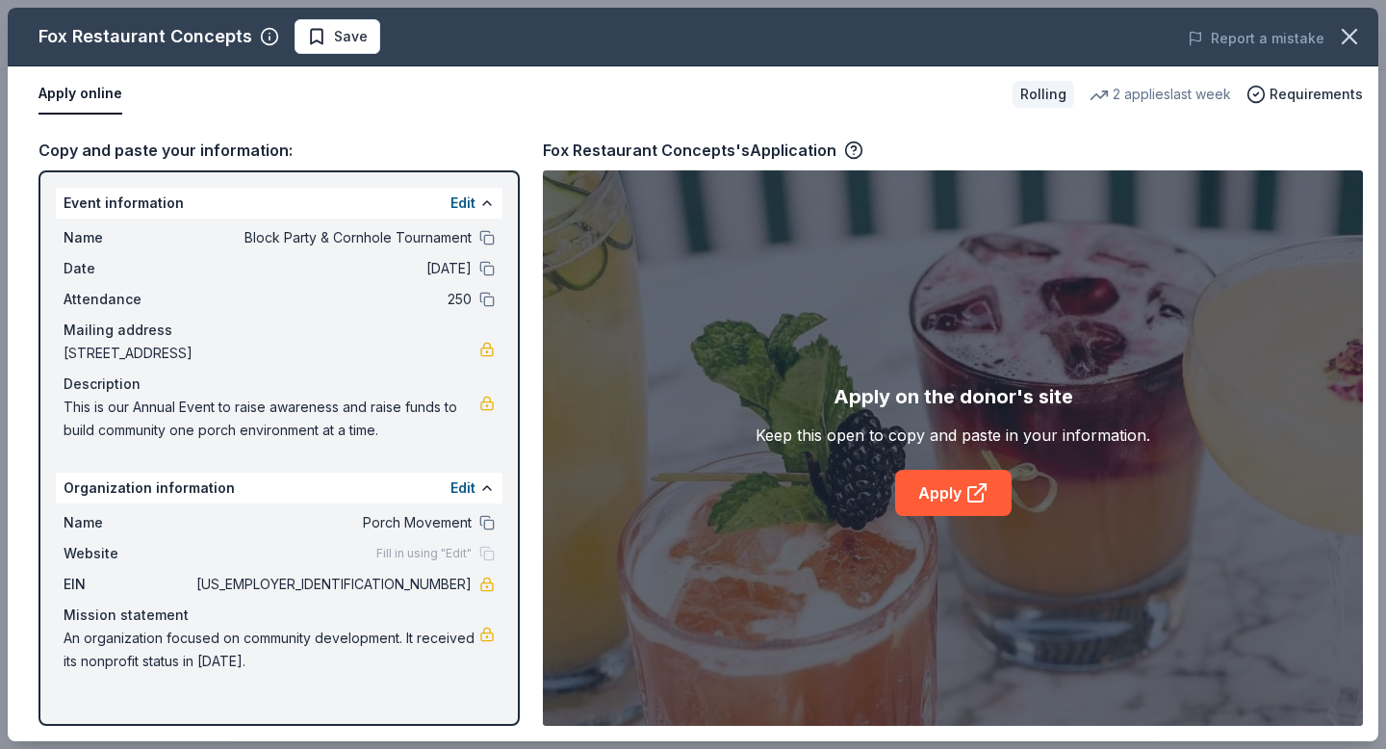
click at [489, 559] on div "Fill in using "Edit"" at bounding box center [435, 553] width 118 height 15
drag, startPoint x: 58, startPoint y: 235, endPoint x: 169, endPoint y: 376, distance: 180.2
click at [169, 376] on div "Name Block Party & Cornhole Tournament Date 09/20/25 Attendance 250 Mailing add…" at bounding box center [279, 333] width 447 height 231
click at [1343, 38] on icon "button" at bounding box center [1349, 36] width 27 height 27
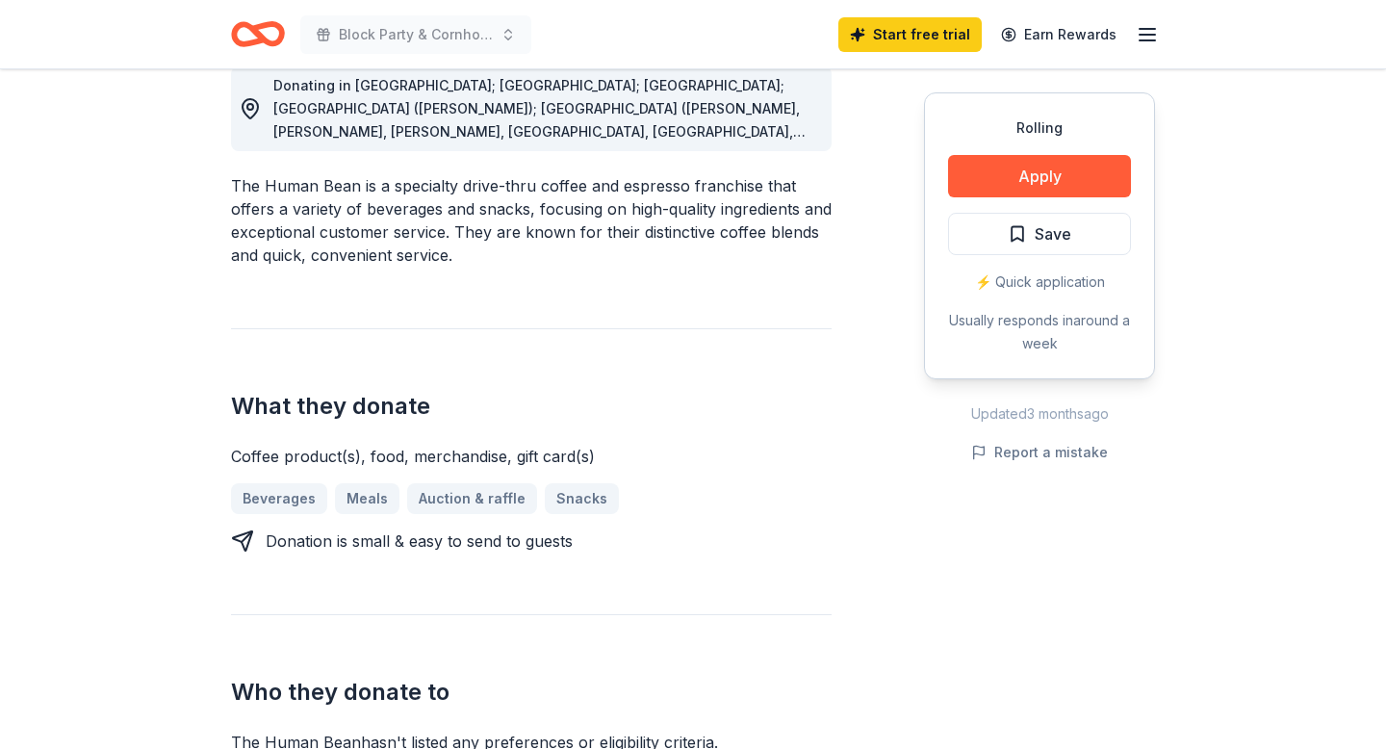
scroll to position [553, 0]
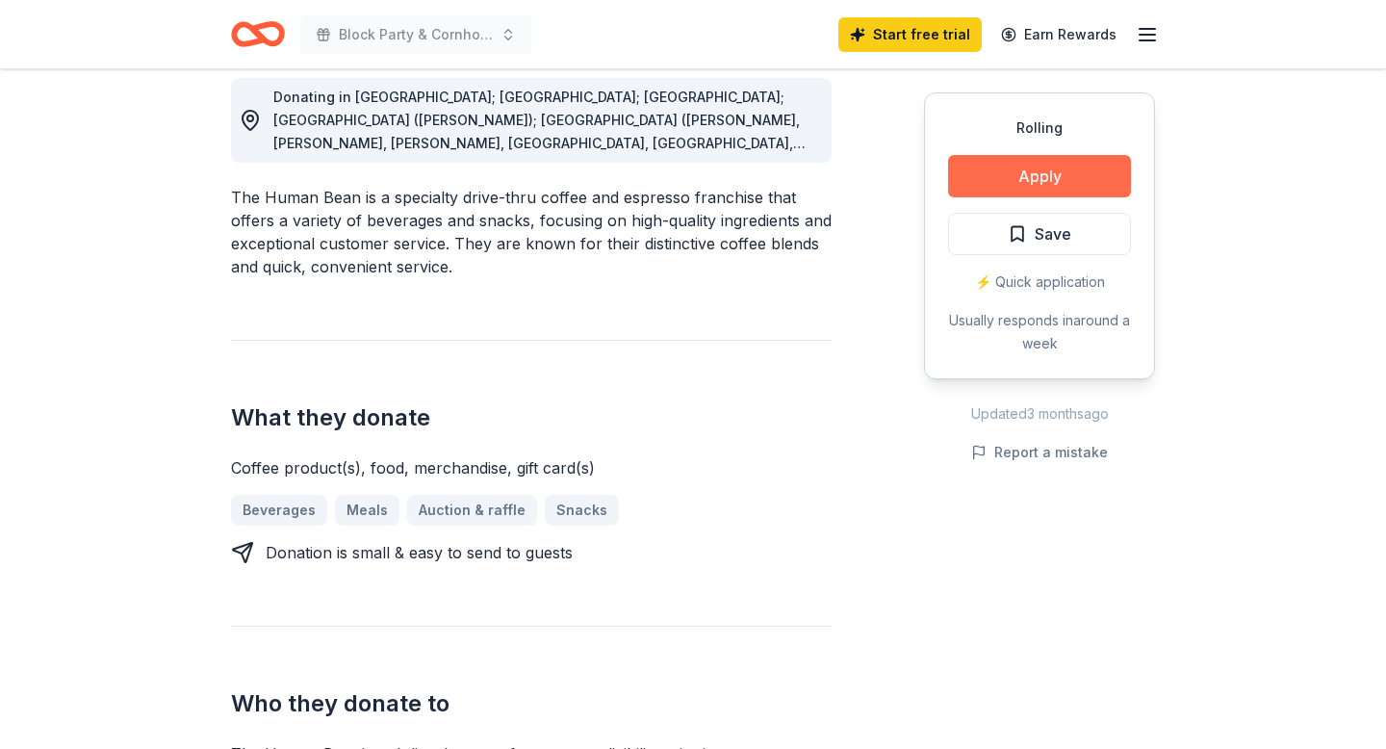
click at [1035, 185] on button "Apply" at bounding box center [1039, 176] width 183 height 42
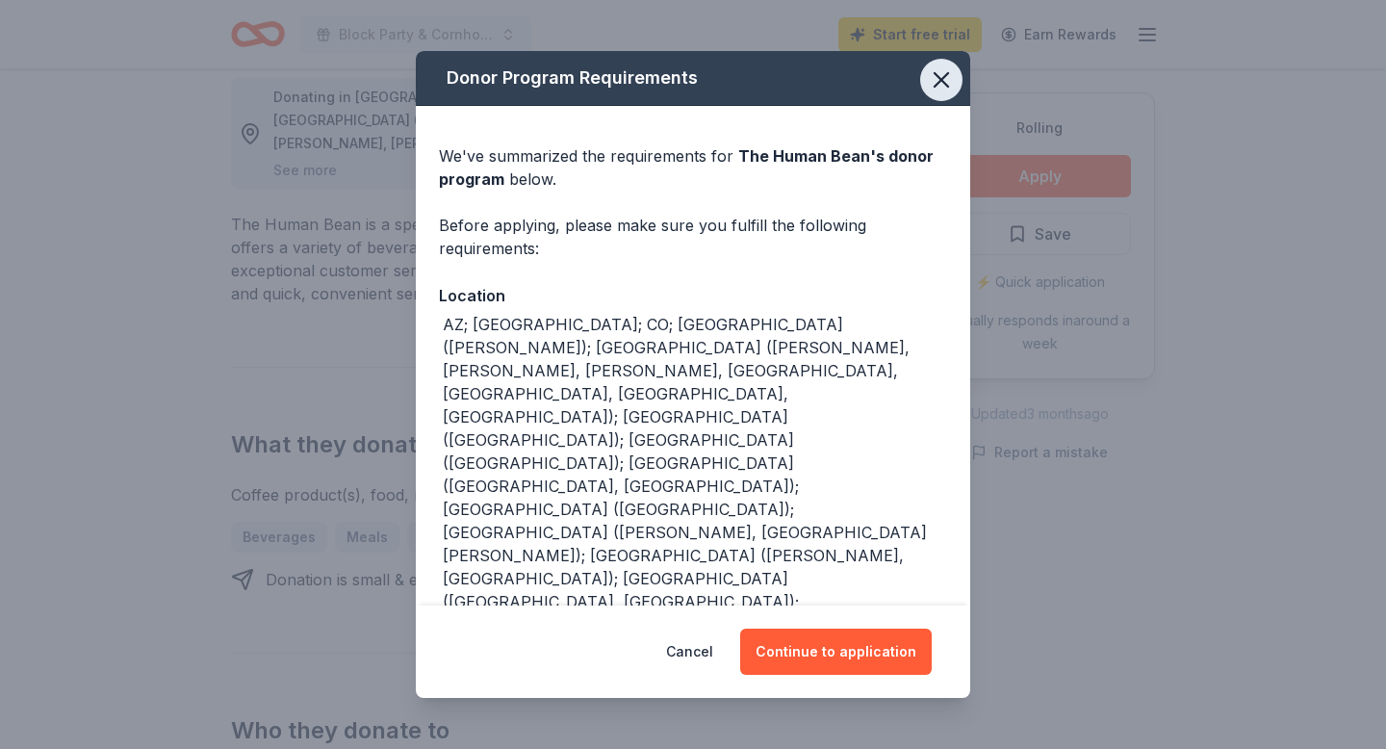
click at [943, 79] on icon "button" at bounding box center [941, 79] width 13 height 13
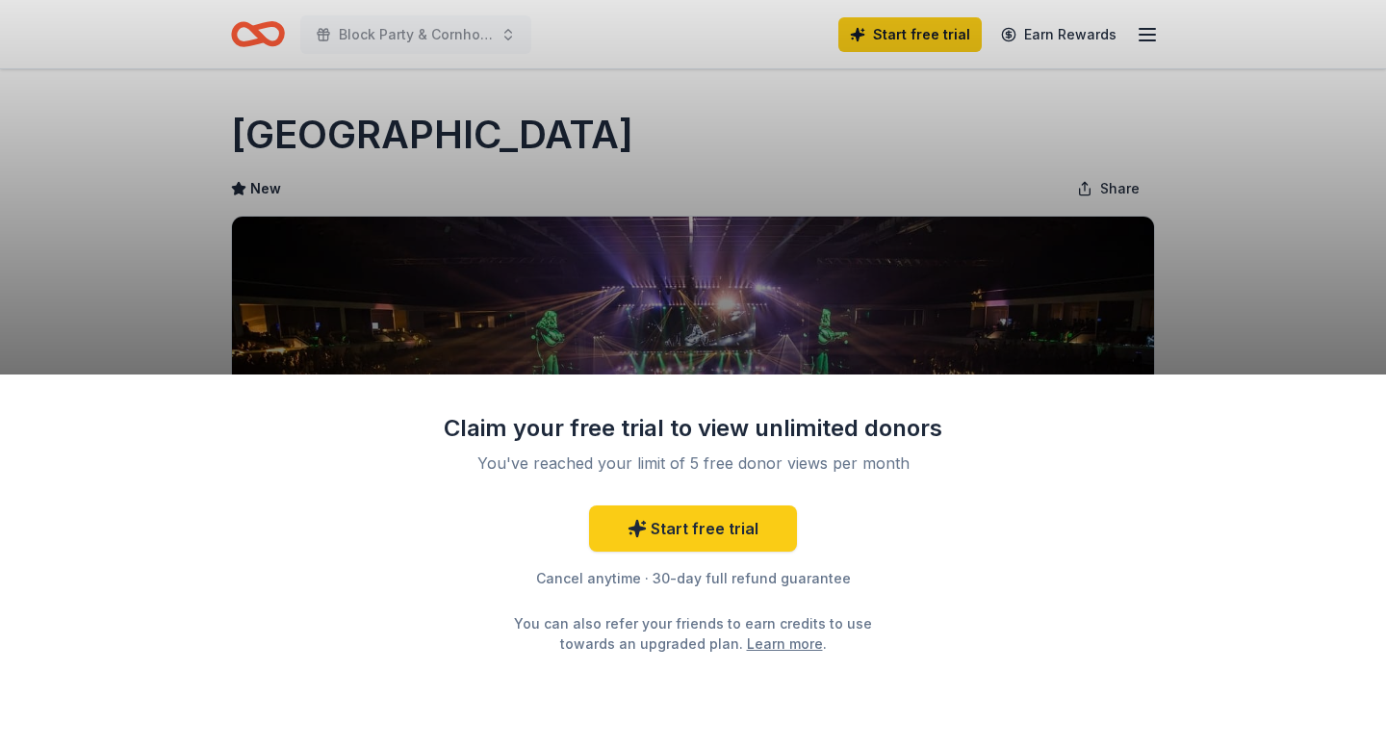
click at [1024, 449] on div "Claim your free trial to view unlimited donors You've reached your limit of 5 f…" at bounding box center [693, 561] width 1386 height 374
click at [918, 329] on div "Claim your free trial to view unlimited donors You've reached your limit of 5 f…" at bounding box center [693, 374] width 1386 height 749
click at [965, 308] on div "Claim your free trial to view unlimited donors You've reached your limit of 5 f…" at bounding box center [693, 374] width 1386 height 749
click at [1212, 179] on div "Claim your free trial to view unlimited donors You've reached your limit of 5 f…" at bounding box center [693, 374] width 1386 height 749
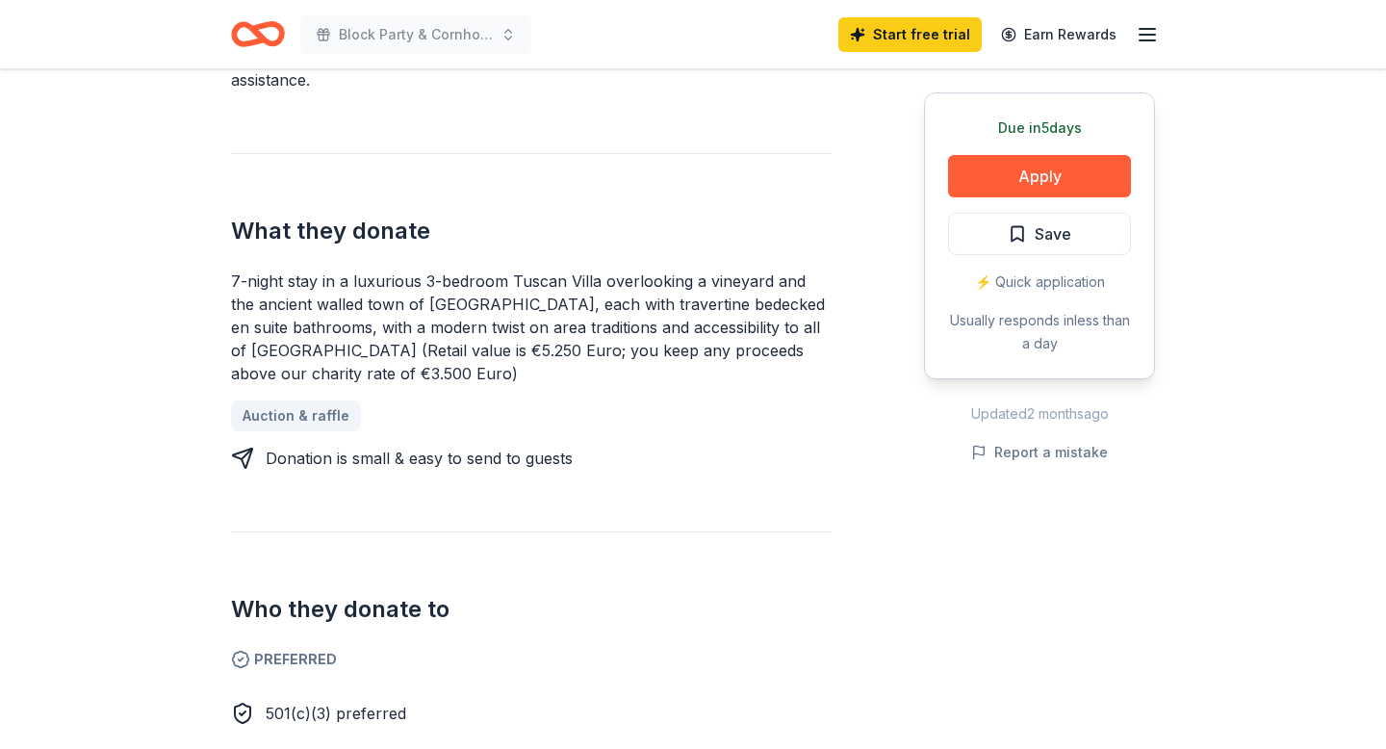
scroll to position [668, 0]
